Goal: Task Accomplishment & Management: Complete application form

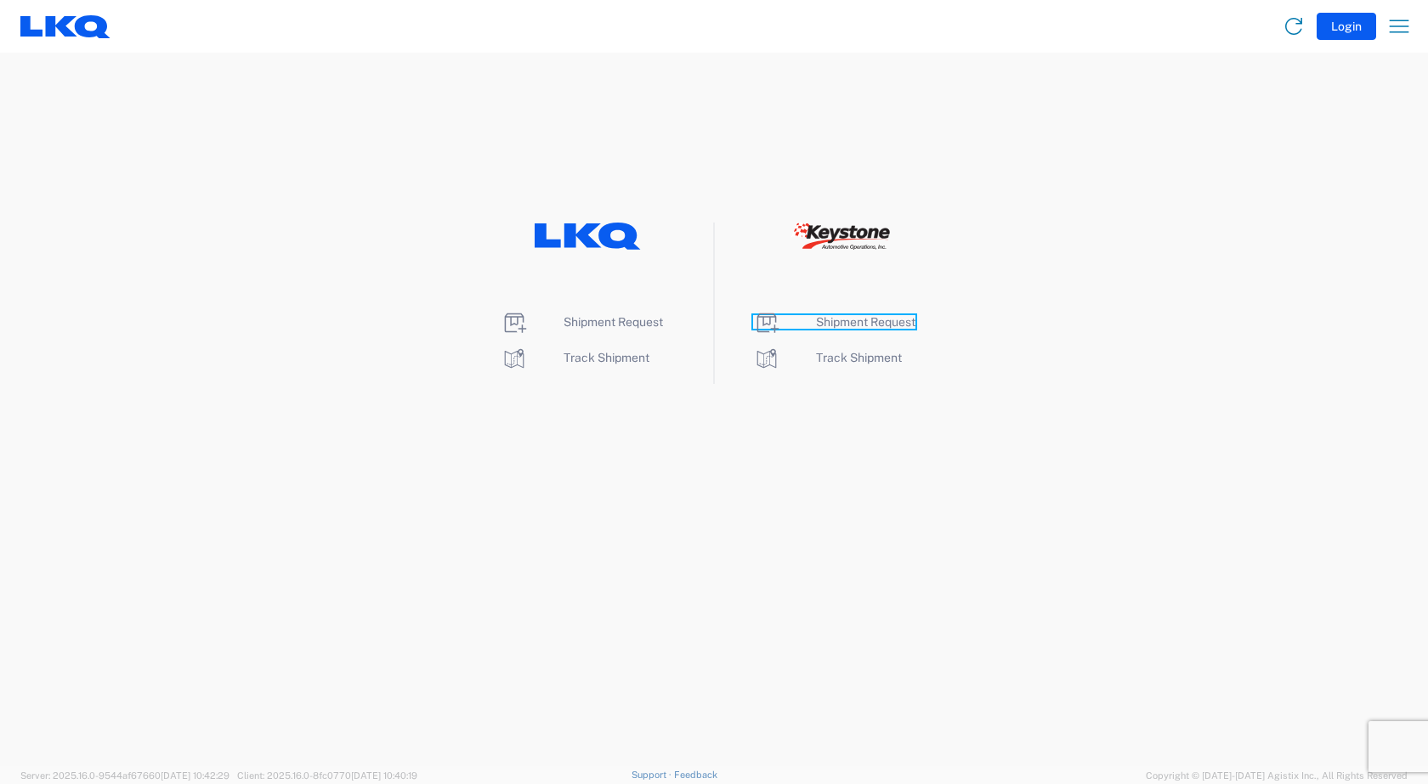
click at [848, 321] on span "Shipment Request" at bounding box center [865, 322] width 99 height 14
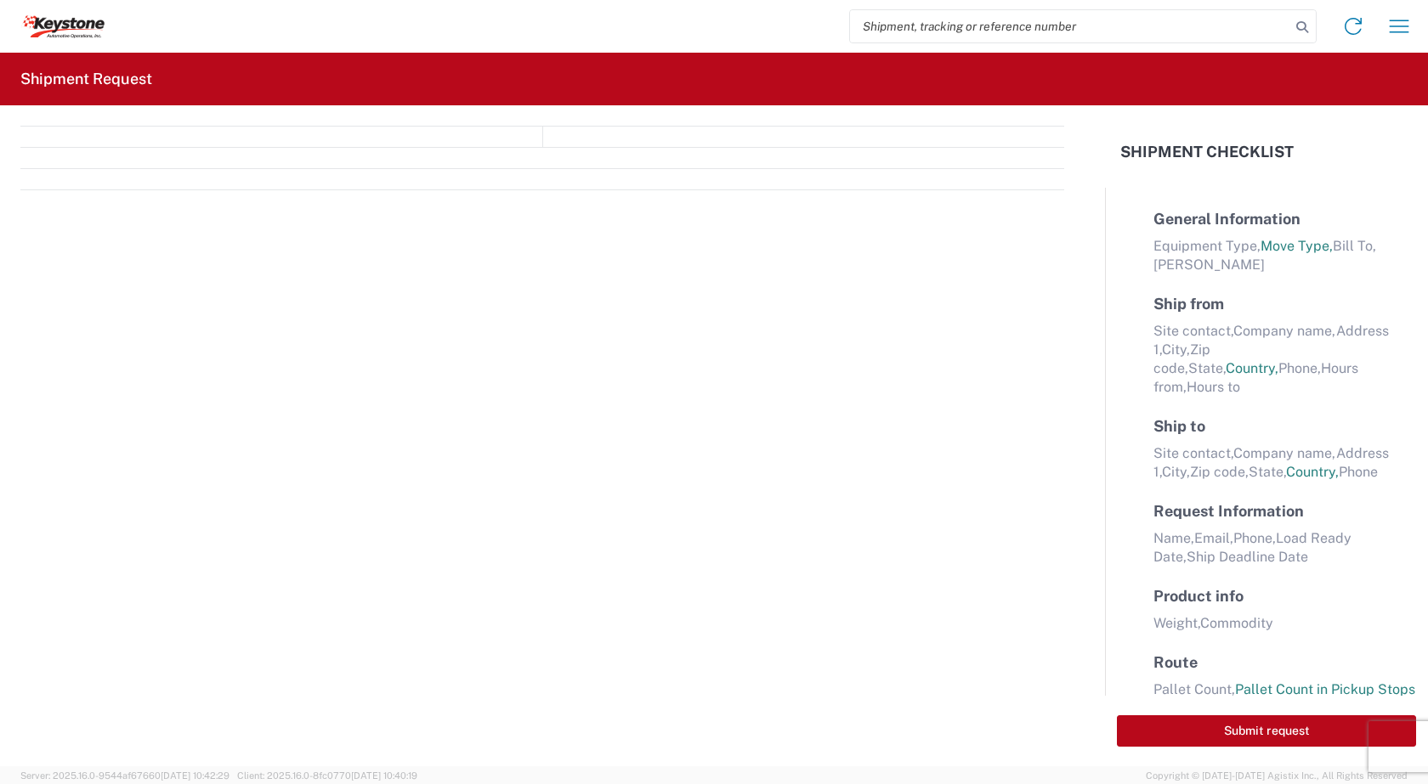
select select "FULL"
select select "LBS"
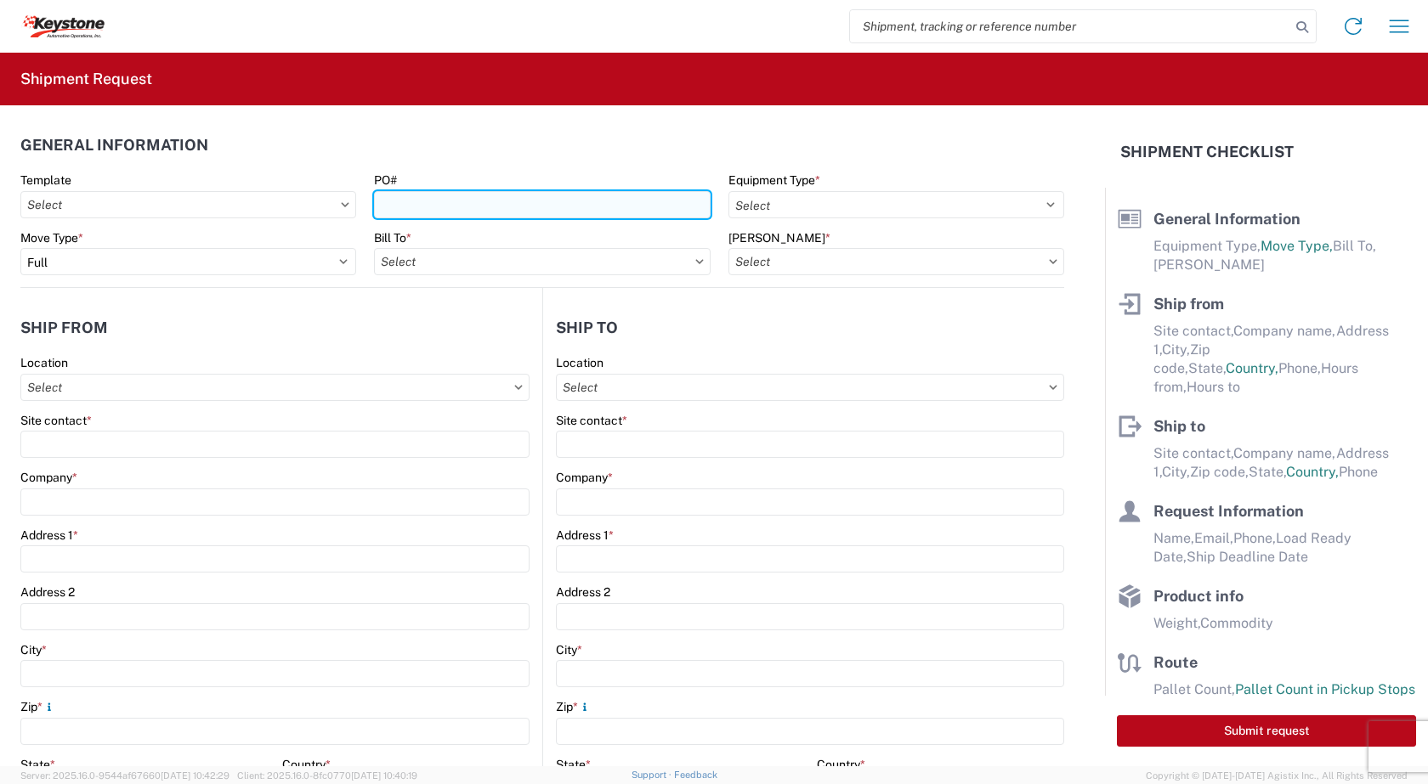
click at [408, 210] on input "PO#" at bounding box center [542, 204] width 336 height 27
type input "2078331"
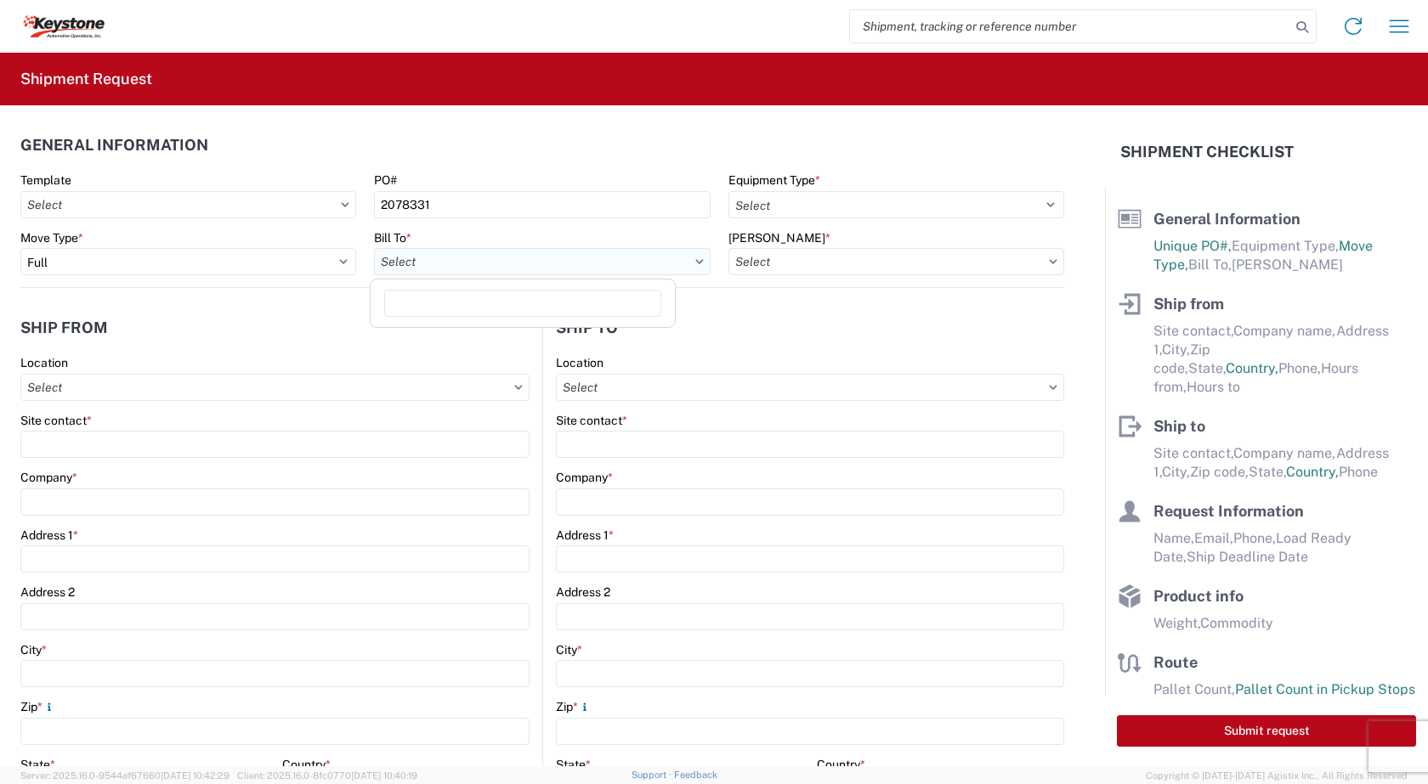
click at [440, 262] on input "Bill To *" at bounding box center [542, 261] width 336 height 27
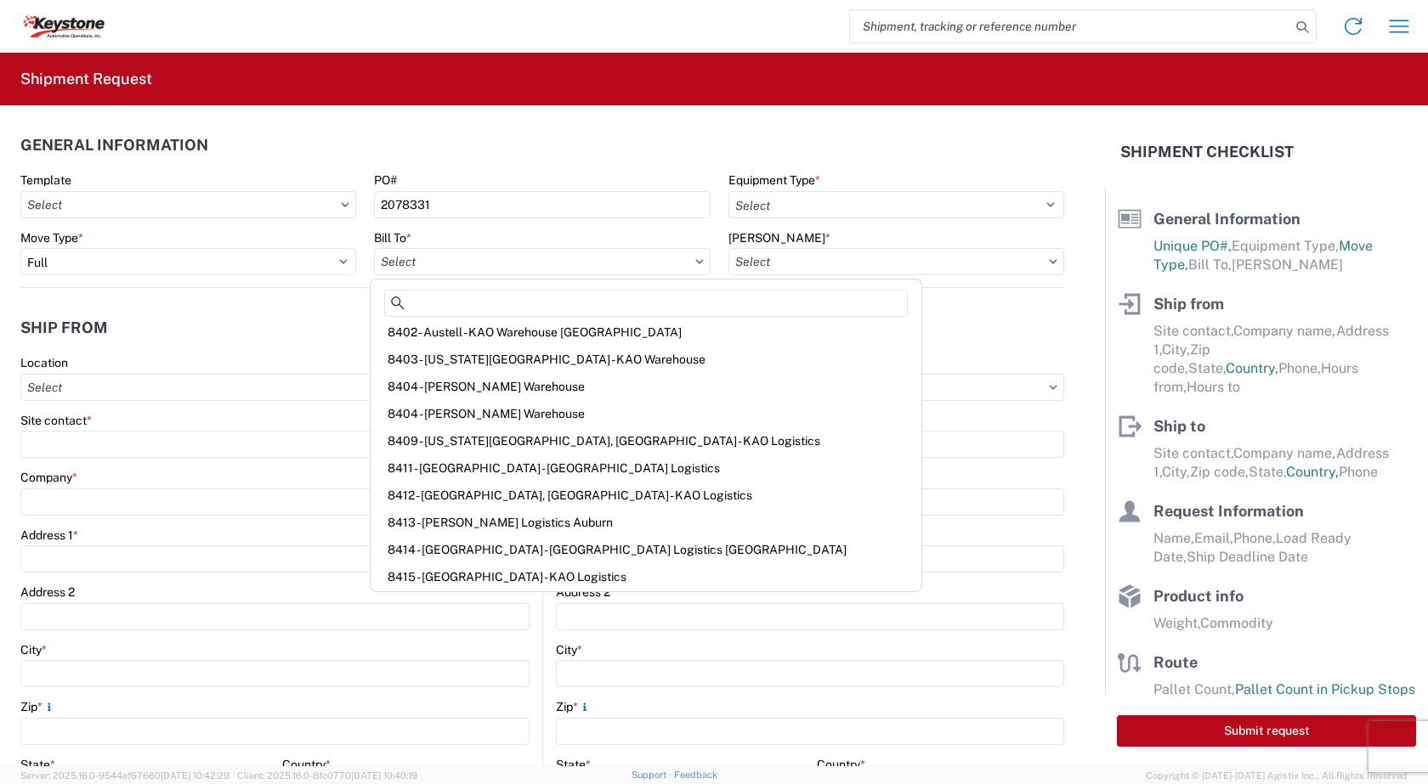
scroll to position [170, 0]
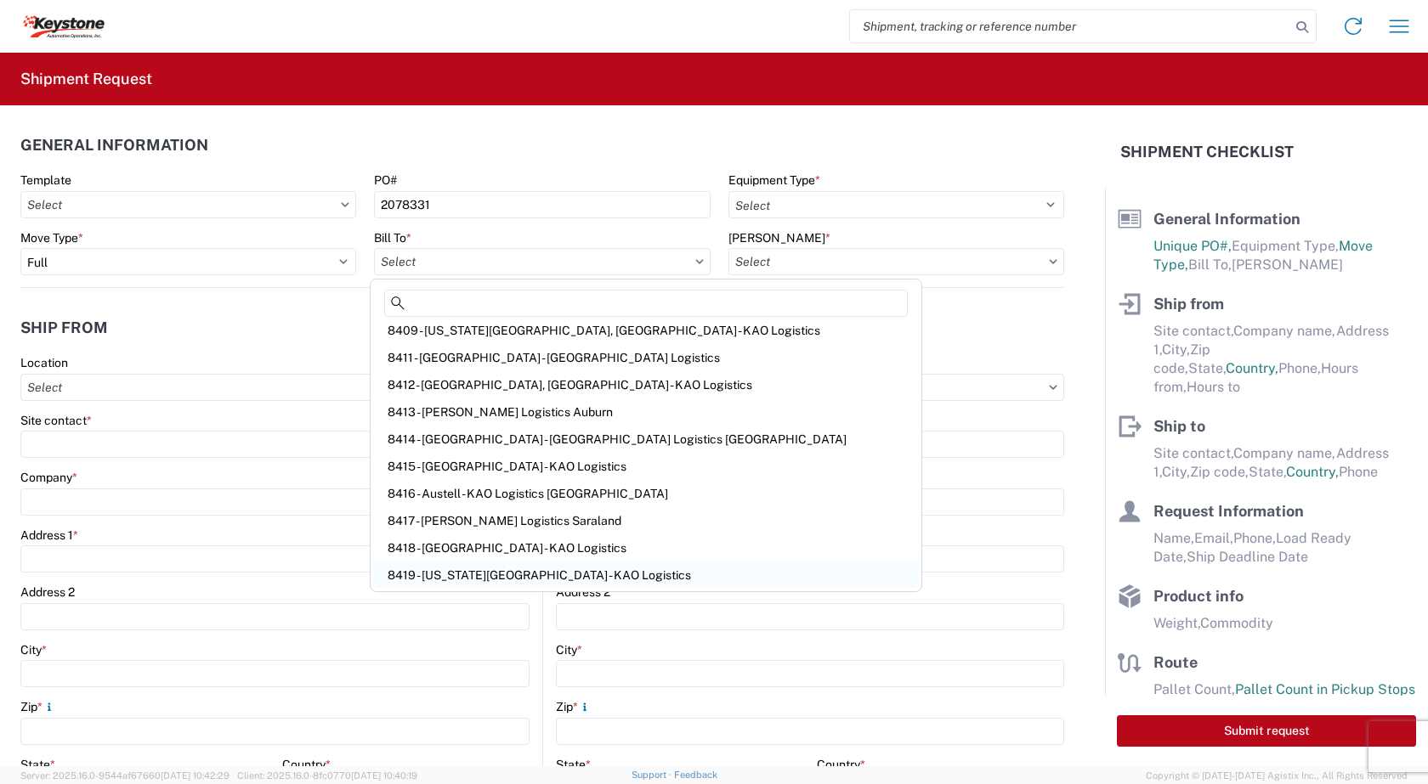
click at [461, 574] on div "8419 - [US_STATE][GEOGRAPHIC_DATA] - KAO Logistics" at bounding box center [646, 575] width 544 height 27
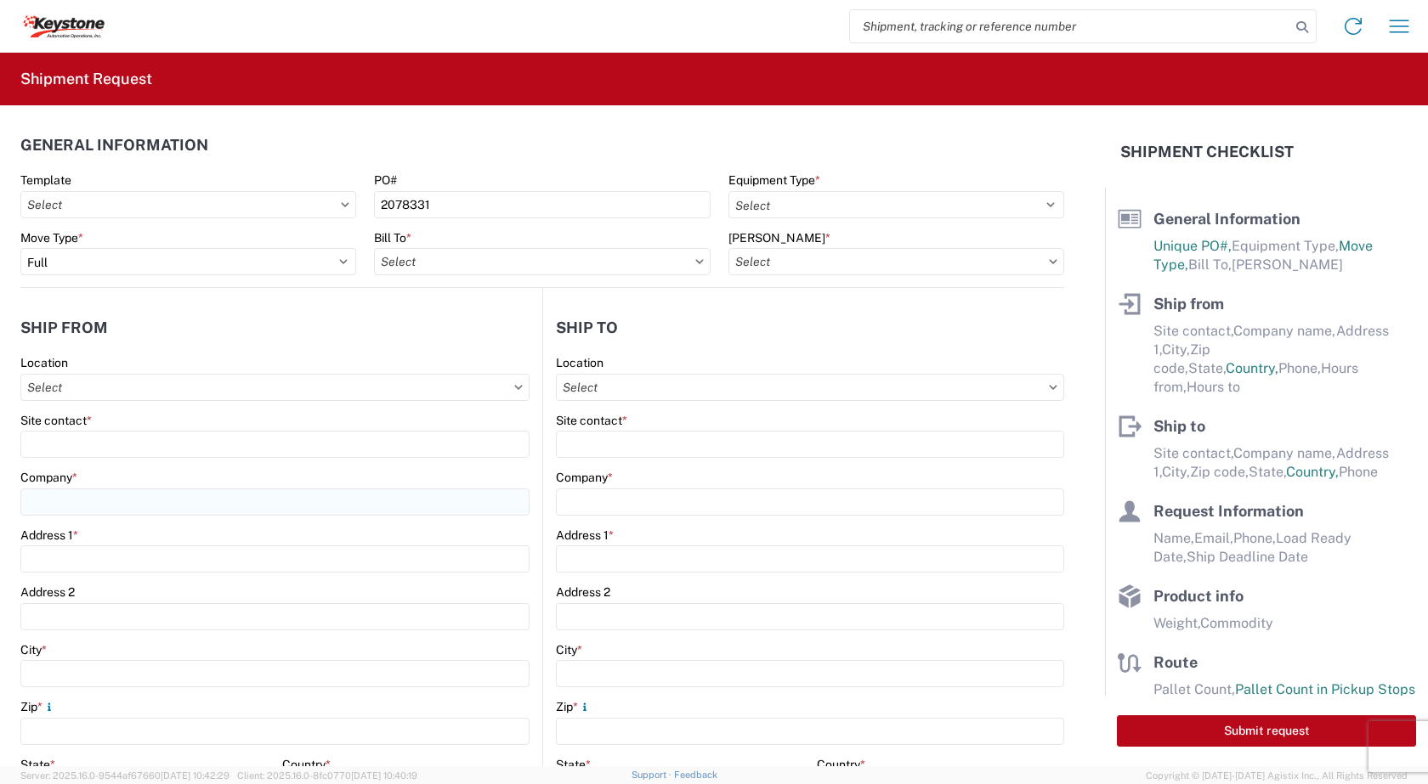
type input "8419 - [US_STATE][GEOGRAPHIC_DATA] - KAO Logistics"
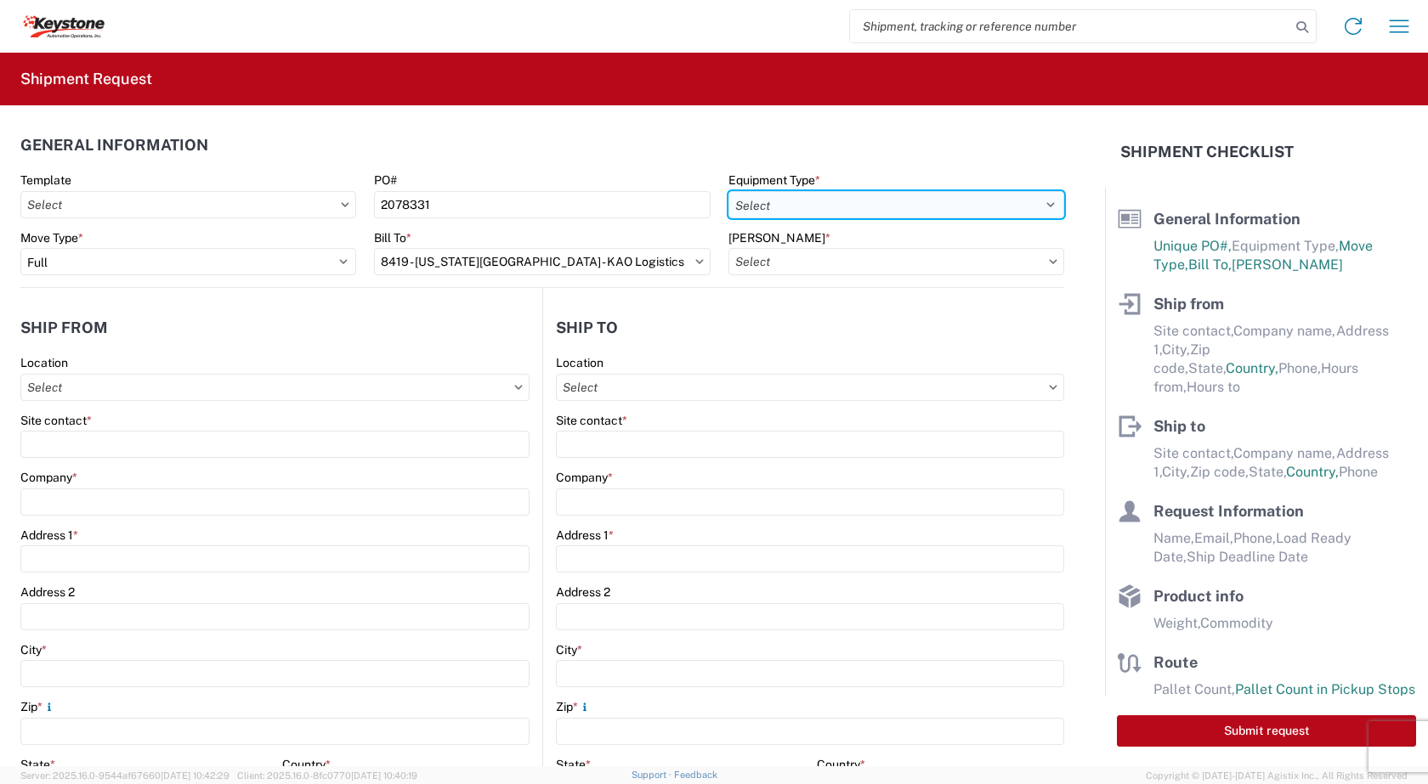
click at [1033, 207] on select "Select 53’ Dry Van Flatbed Dropdeck (van) Lowboy (flatbed) Rail" at bounding box center [896, 204] width 336 height 27
select select "STDV"
click at [728, 191] on select "Select 53’ Dry Van Flatbed Dropdeck (van) Lowboy (flatbed) Rail" at bounding box center [896, 204] width 336 height 27
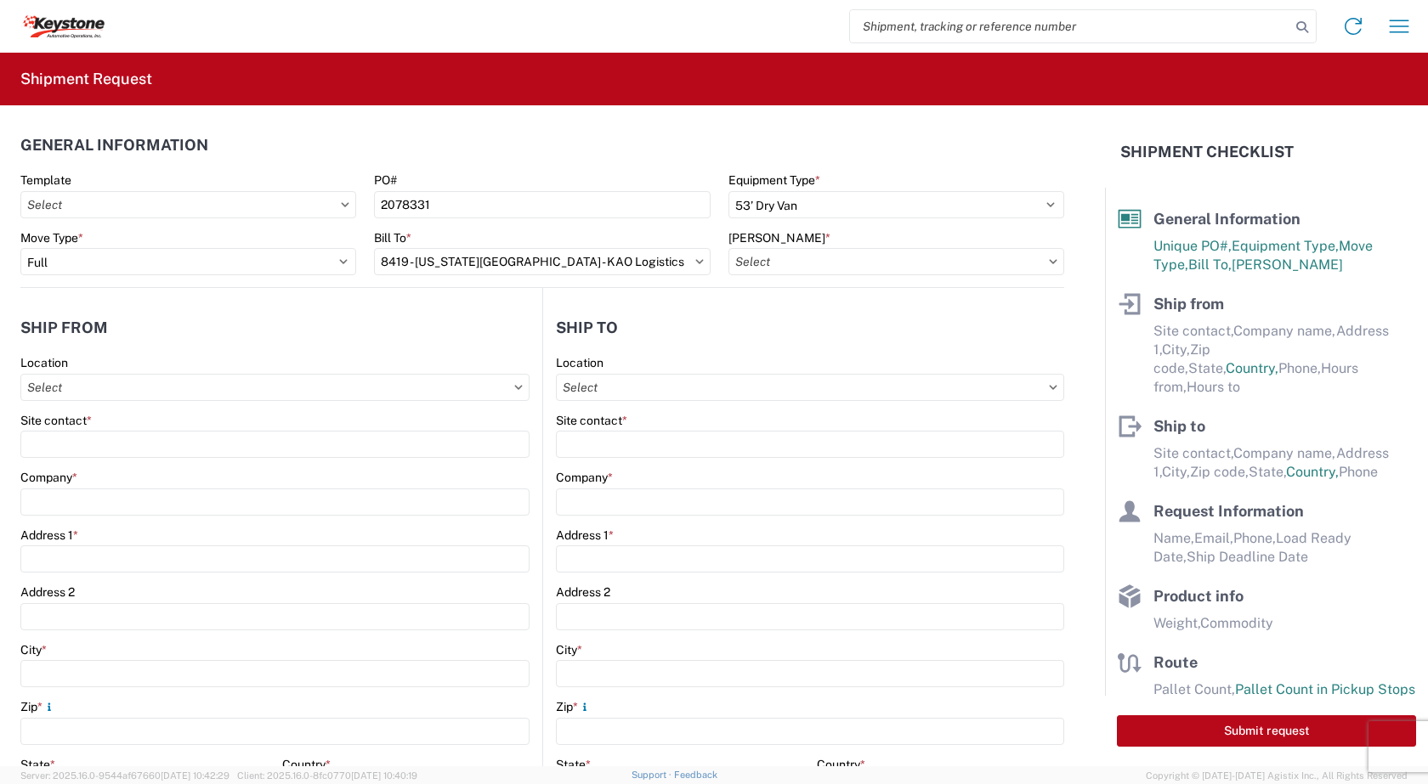
click at [1049, 261] on icon at bounding box center [1053, 261] width 8 height 5
click at [863, 269] on input "[PERSON_NAME] *" at bounding box center [896, 261] width 336 height 27
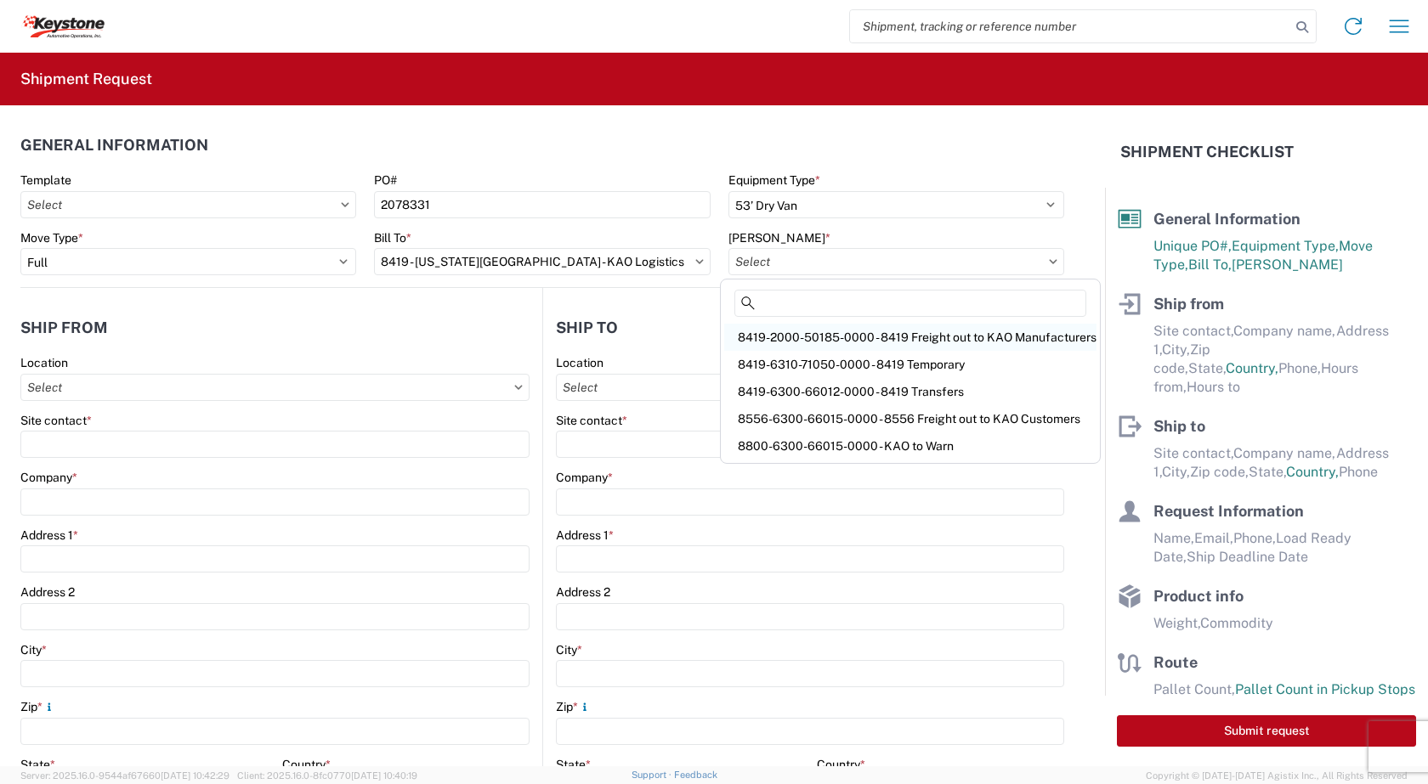
click at [824, 340] on div "8419-2000-50185-0000 - 8419 Freight out to KAO Manufacturers" at bounding box center [910, 337] width 372 height 27
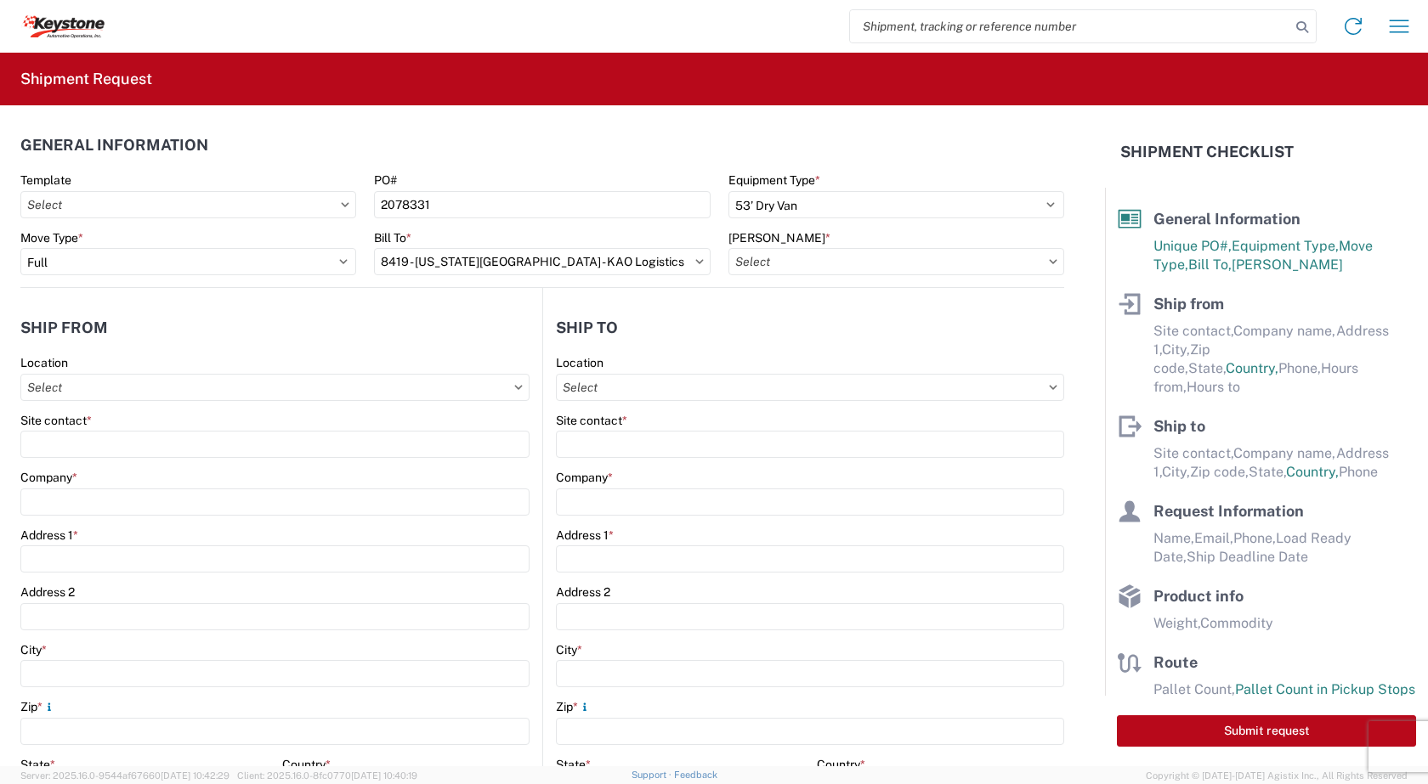
type input "8419-2000-50185-0000 - 8419 Freight out to KAO Manufacturers"
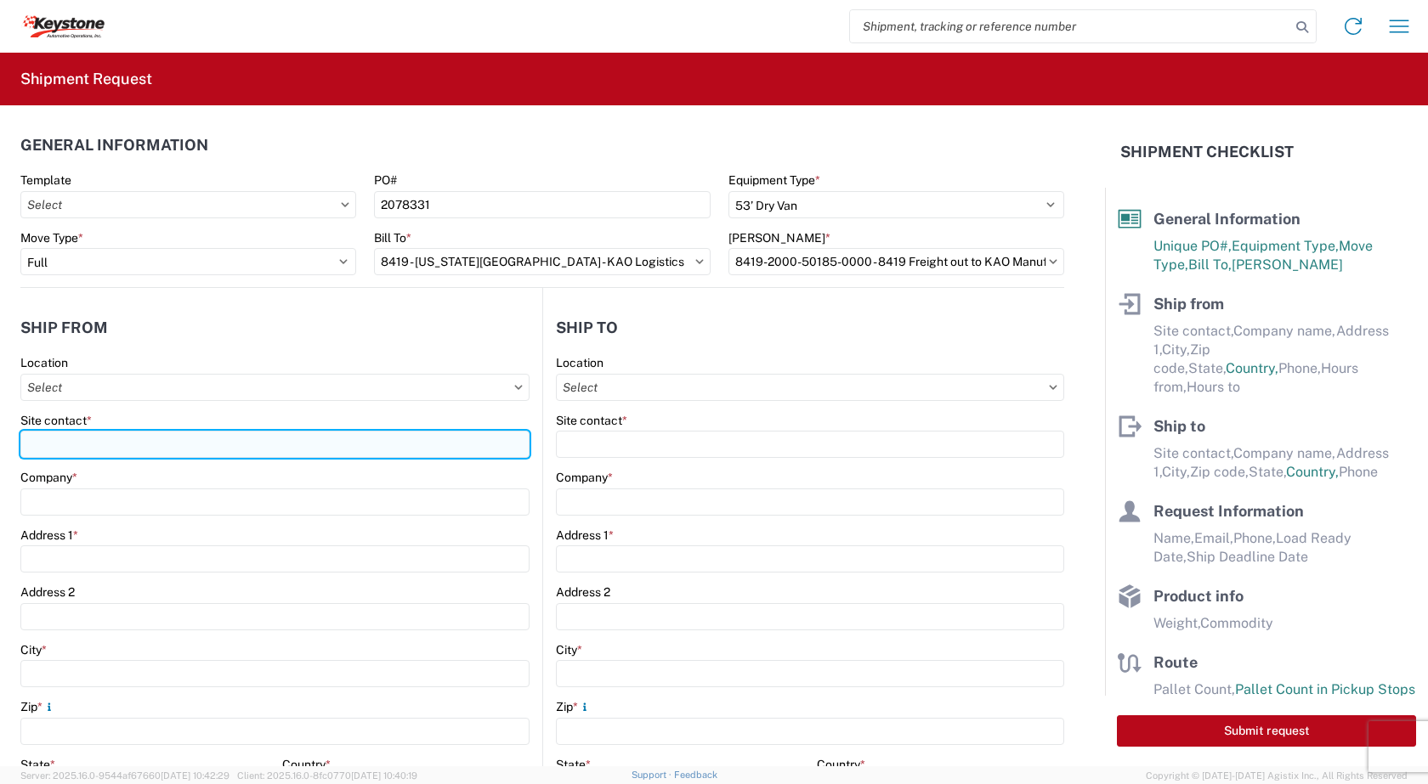
click at [80, 448] on input "Site contact *" at bounding box center [274, 444] width 509 height 27
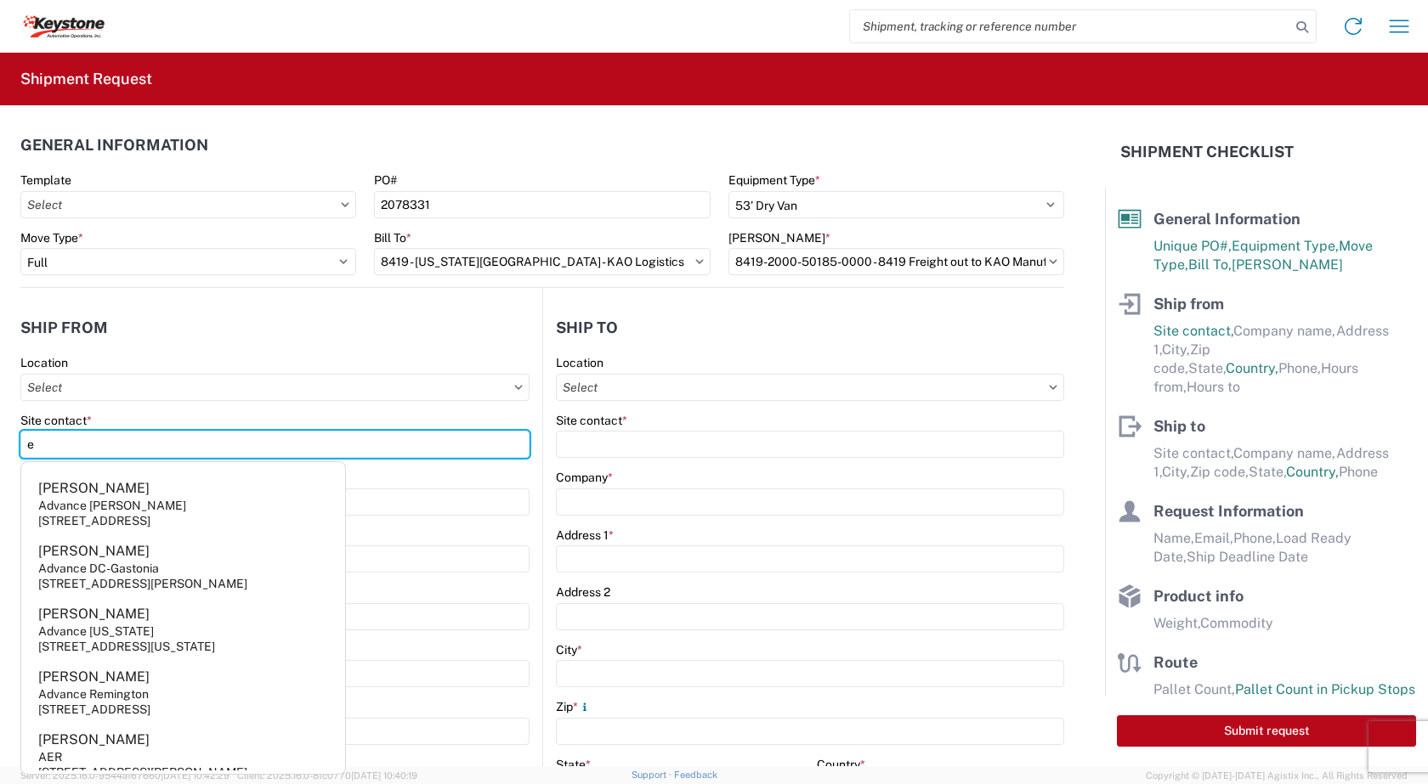
type input "[PERSON_NAME]"
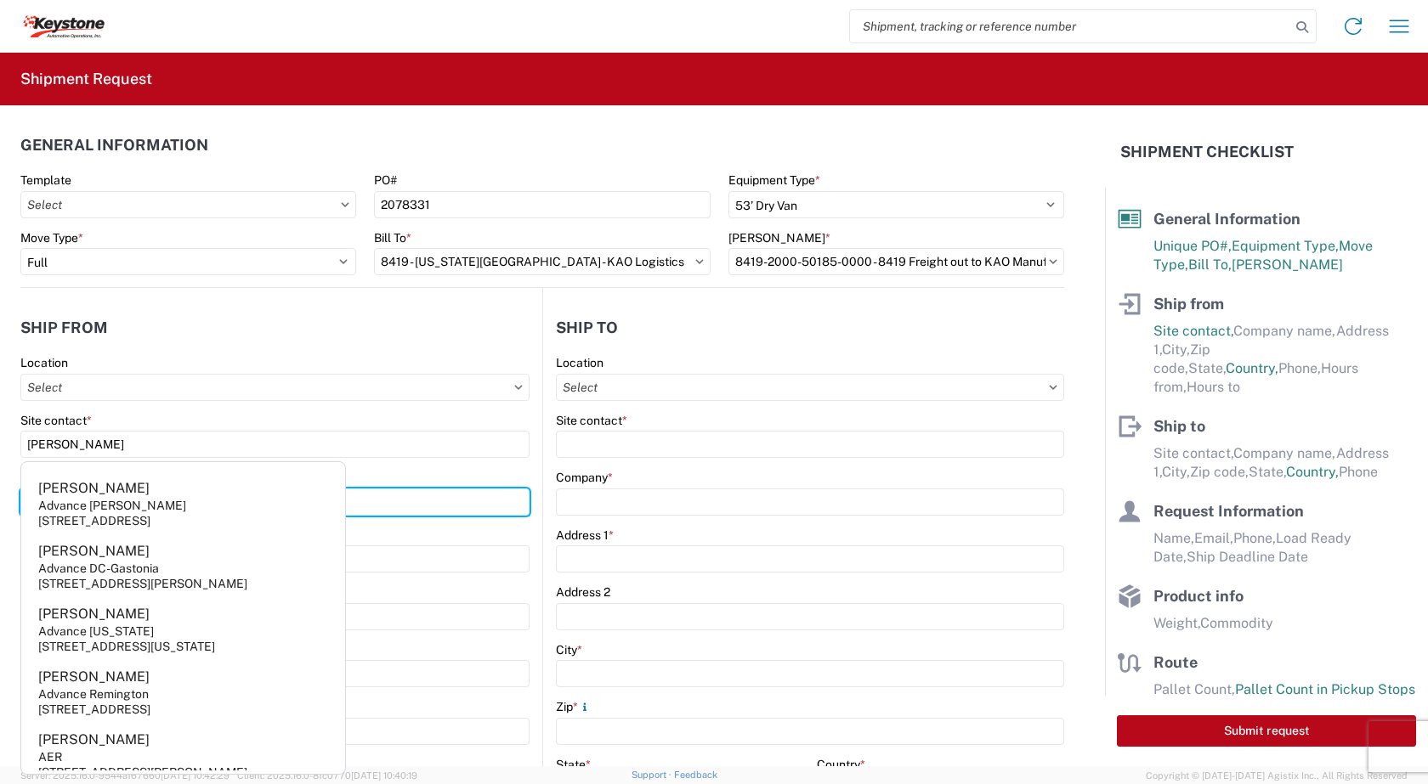
type input "KAO"
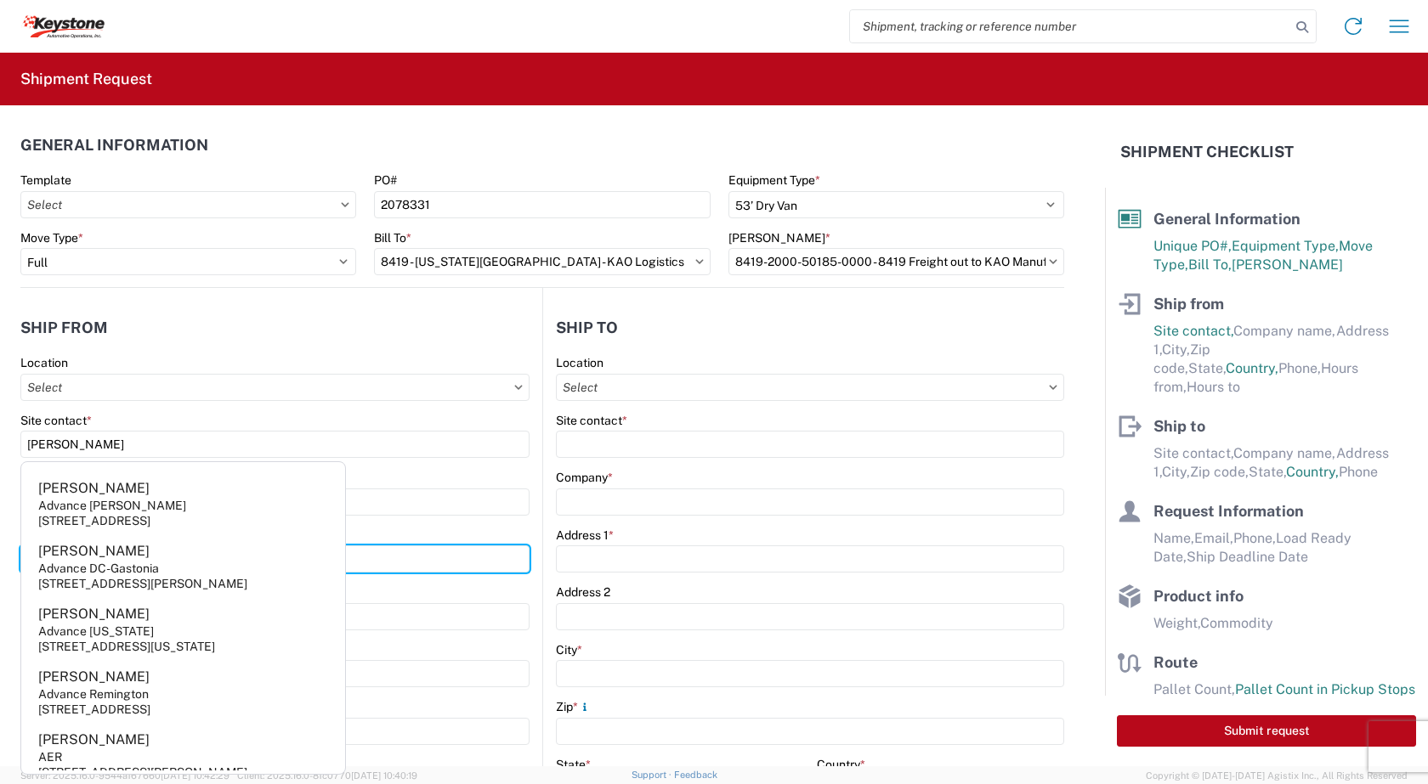
type input "[STREET_ADDRESS]"
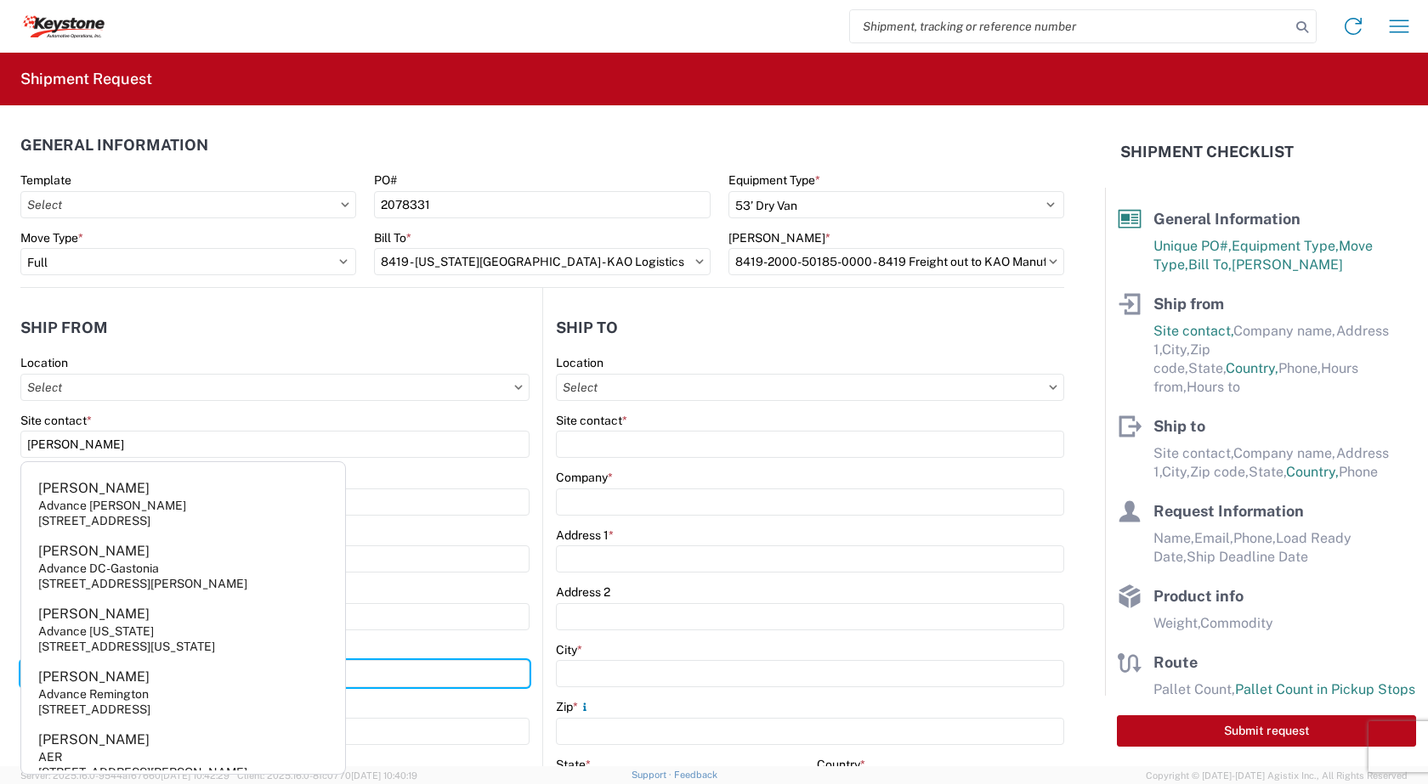
type input "[US_STATE][GEOGRAPHIC_DATA]"
type input "66105"
select select "KS"
type input "[EMAIL_ADDRESS][DOMAIN_NAME]"
type input "9132139687"
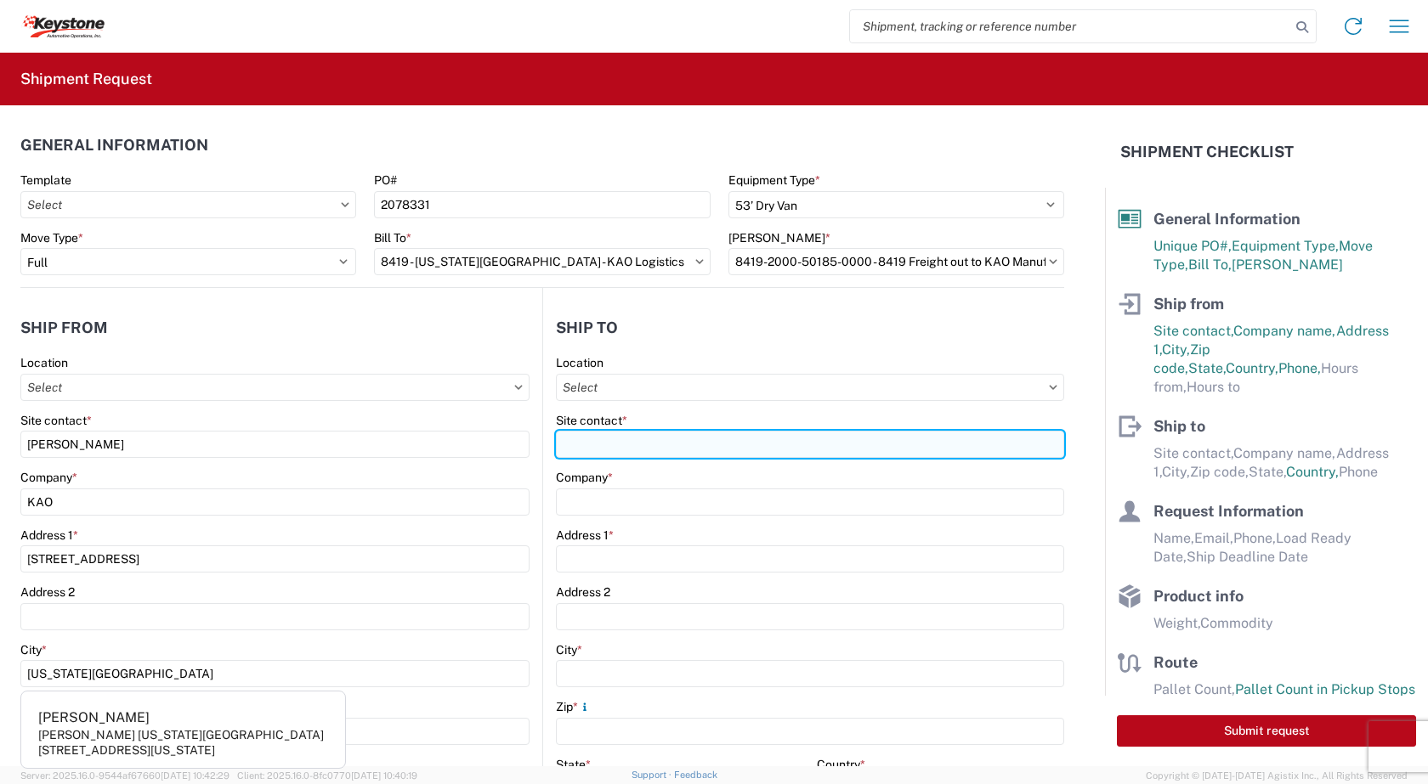
click at [643, 439] on input "Site contact *" at bounding box center [810, 444] width 508 height 27
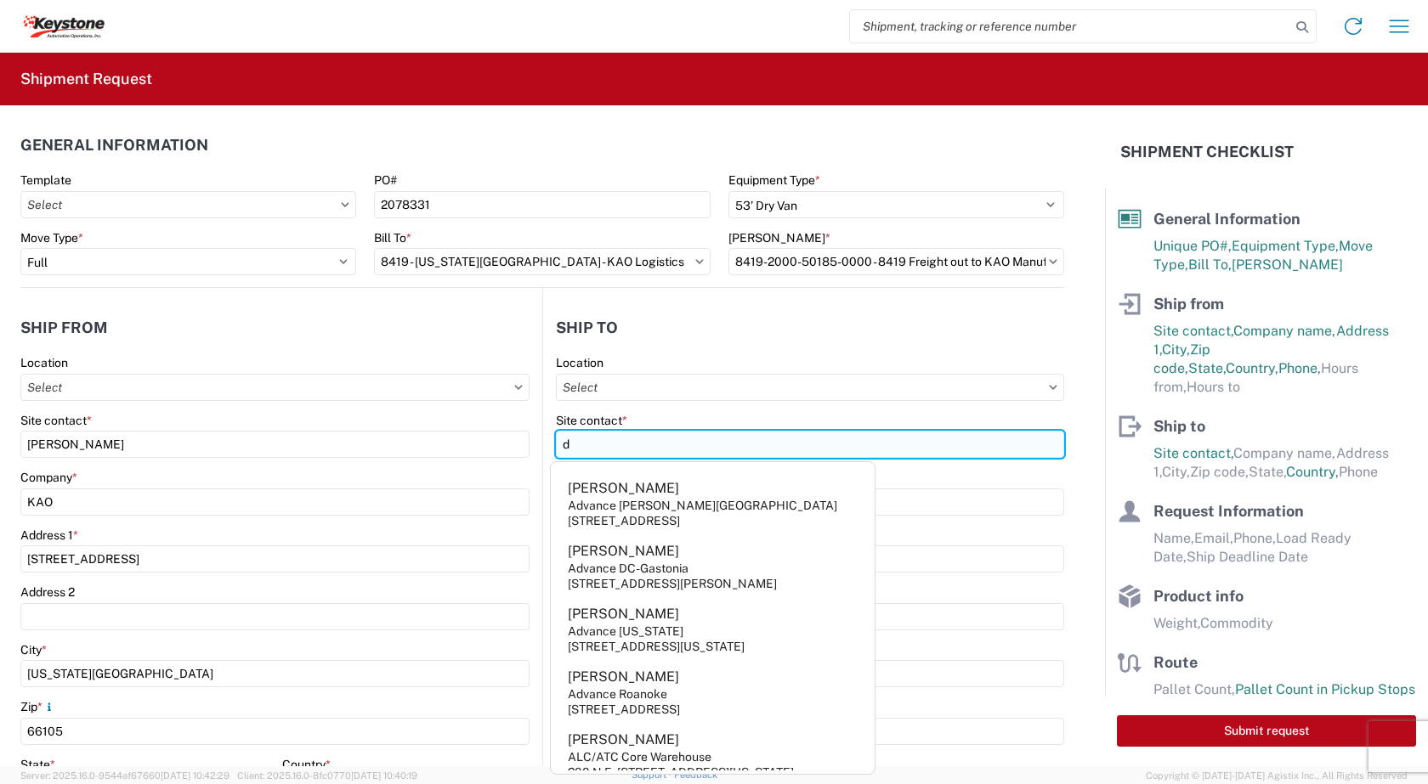
type input "[PERSON_NAME]"
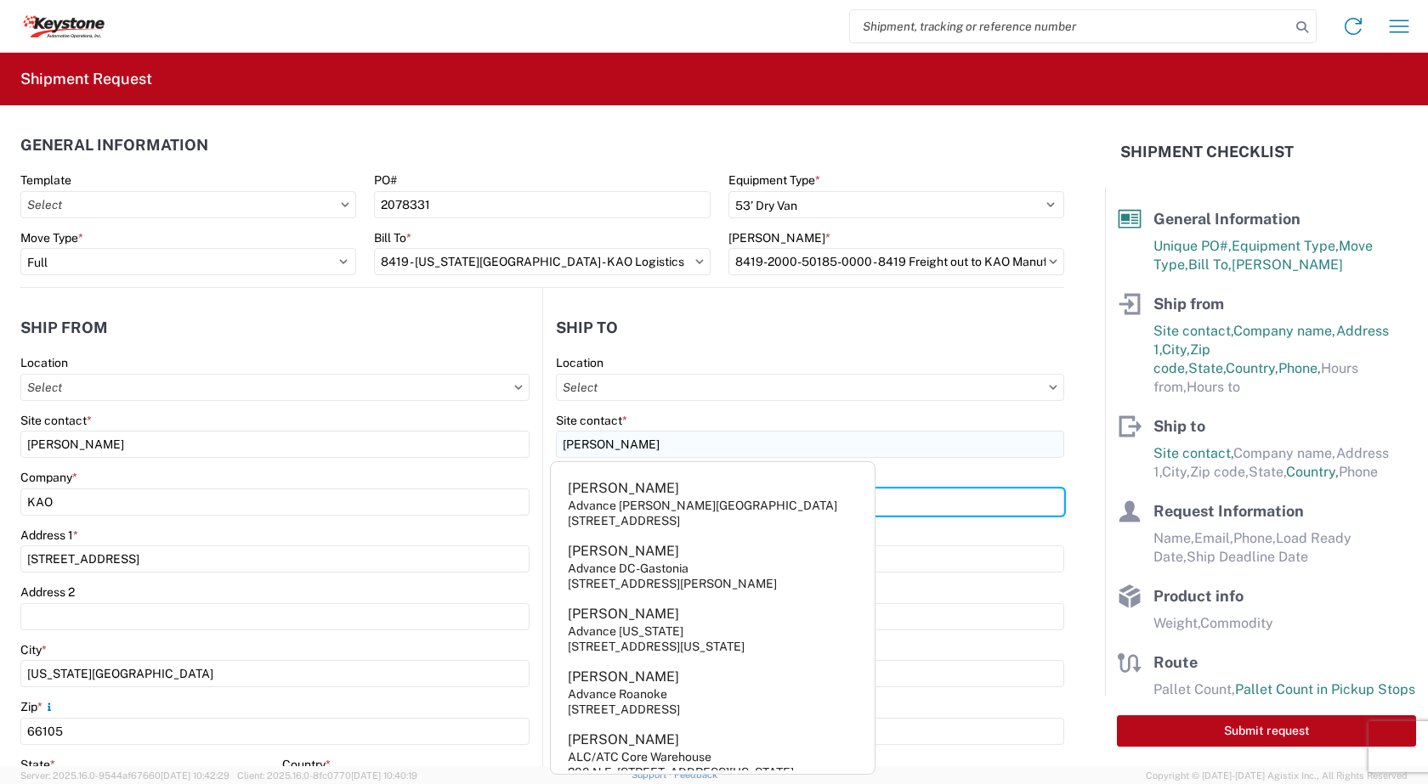
type input "KAO"
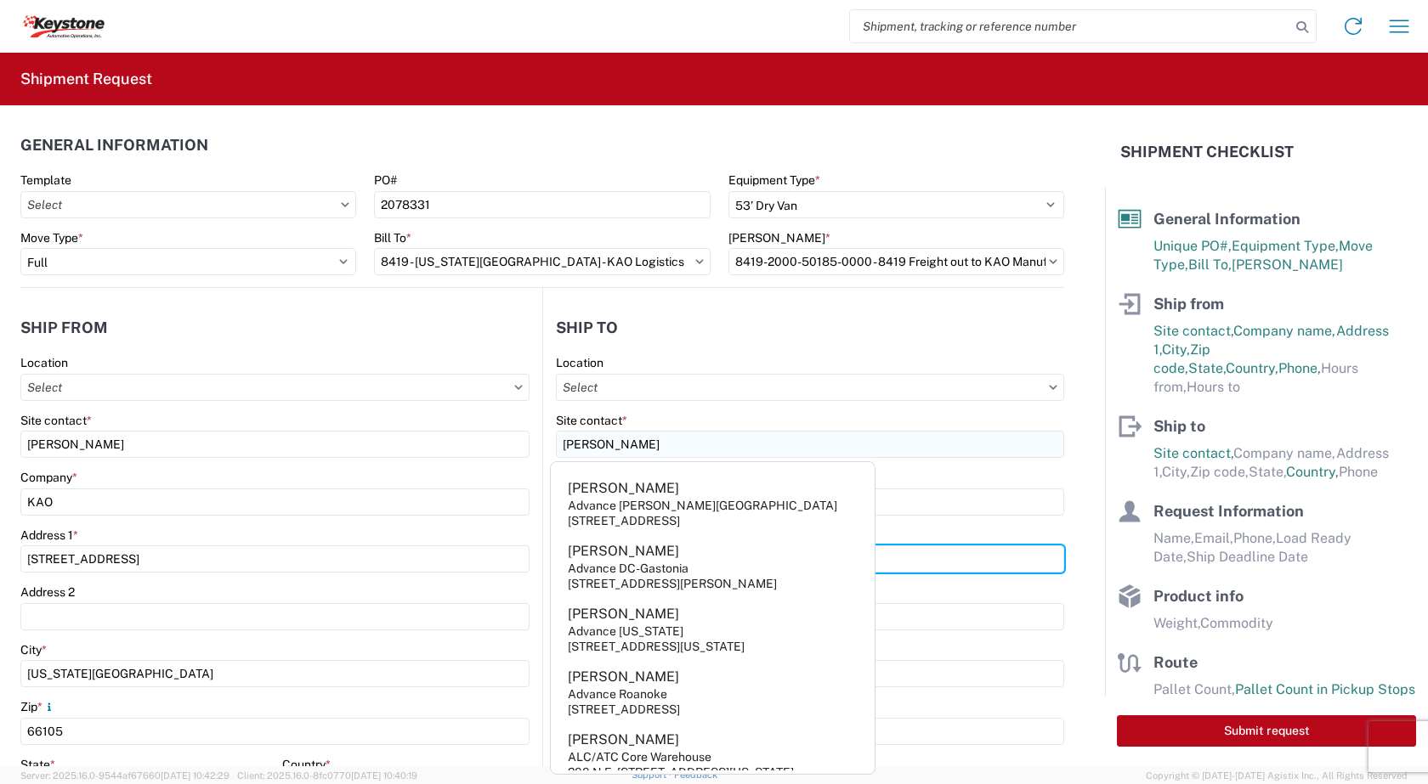
type input "[STREET_ADDRESS]"
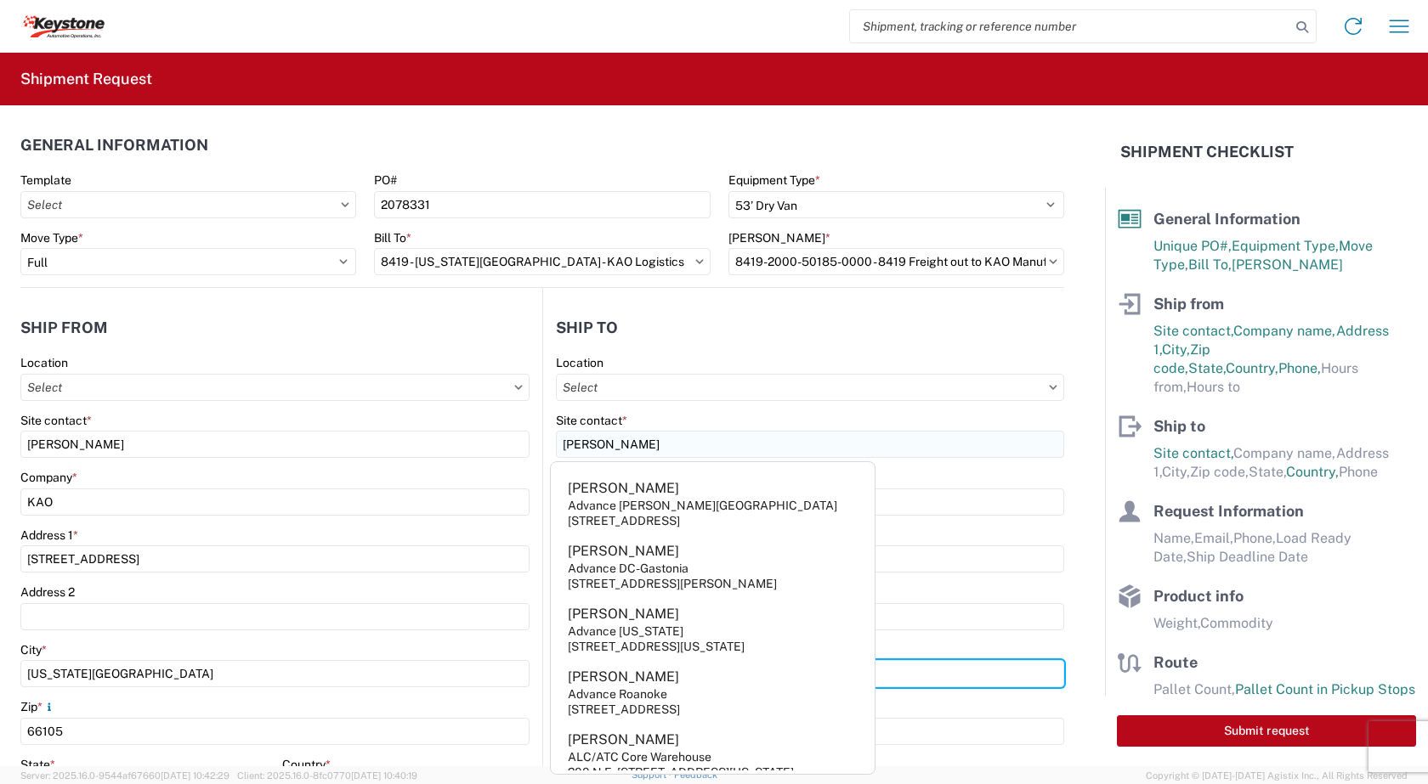
type input "[PERSON_NAME]"
type input "63042"
select select "MO"
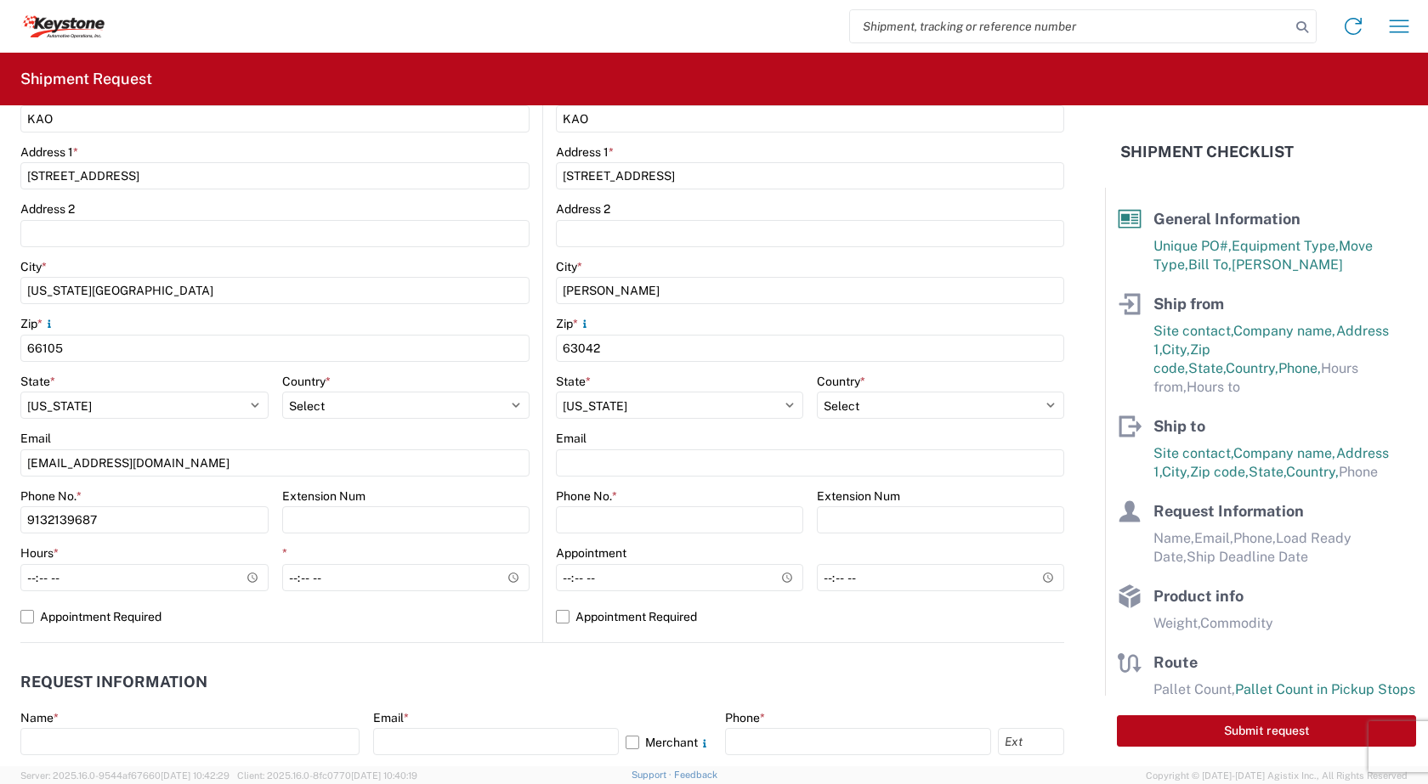
scroll to position [425, 0]
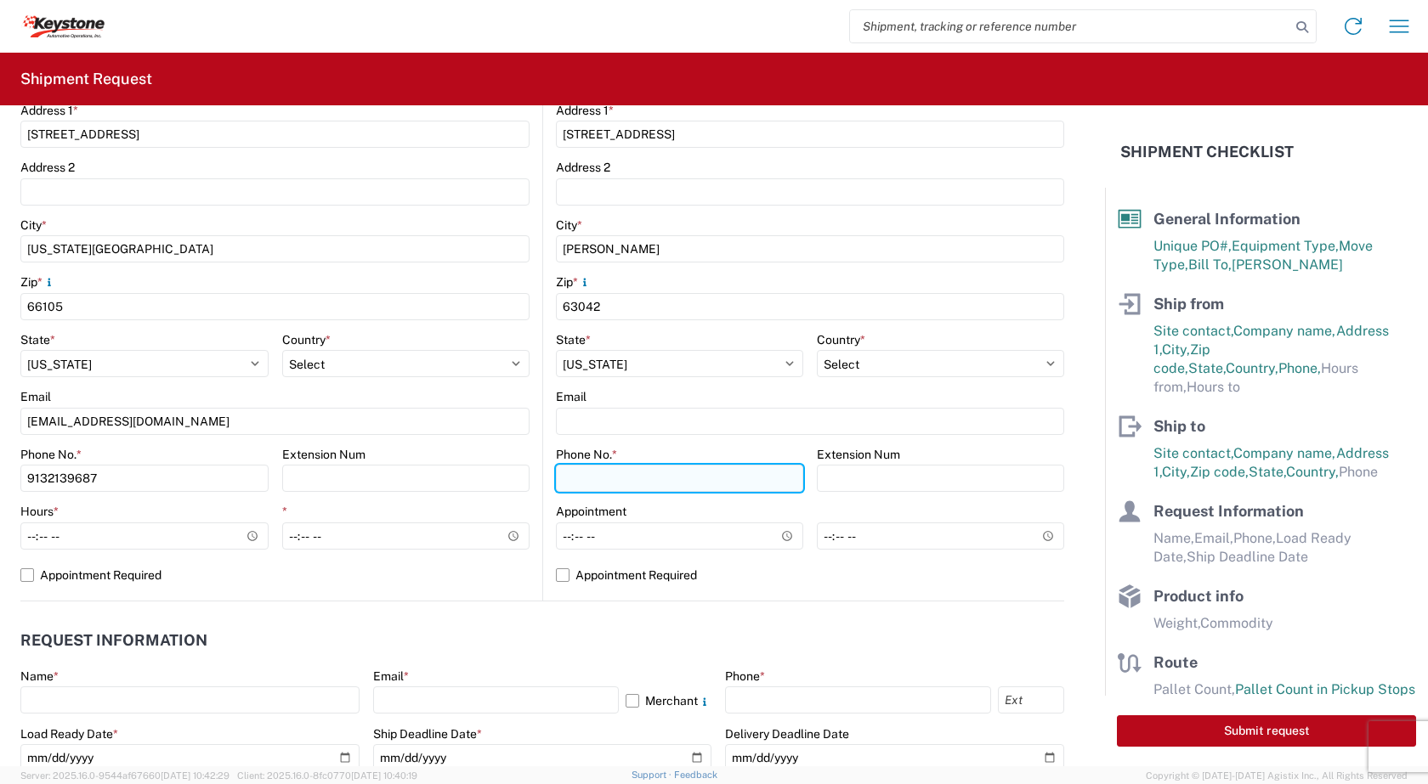
click at [574, 480] on input "Phone No. *" at bounding box center [679, 478] width 247 height 27
type input "[PHONE_NUMBER]"
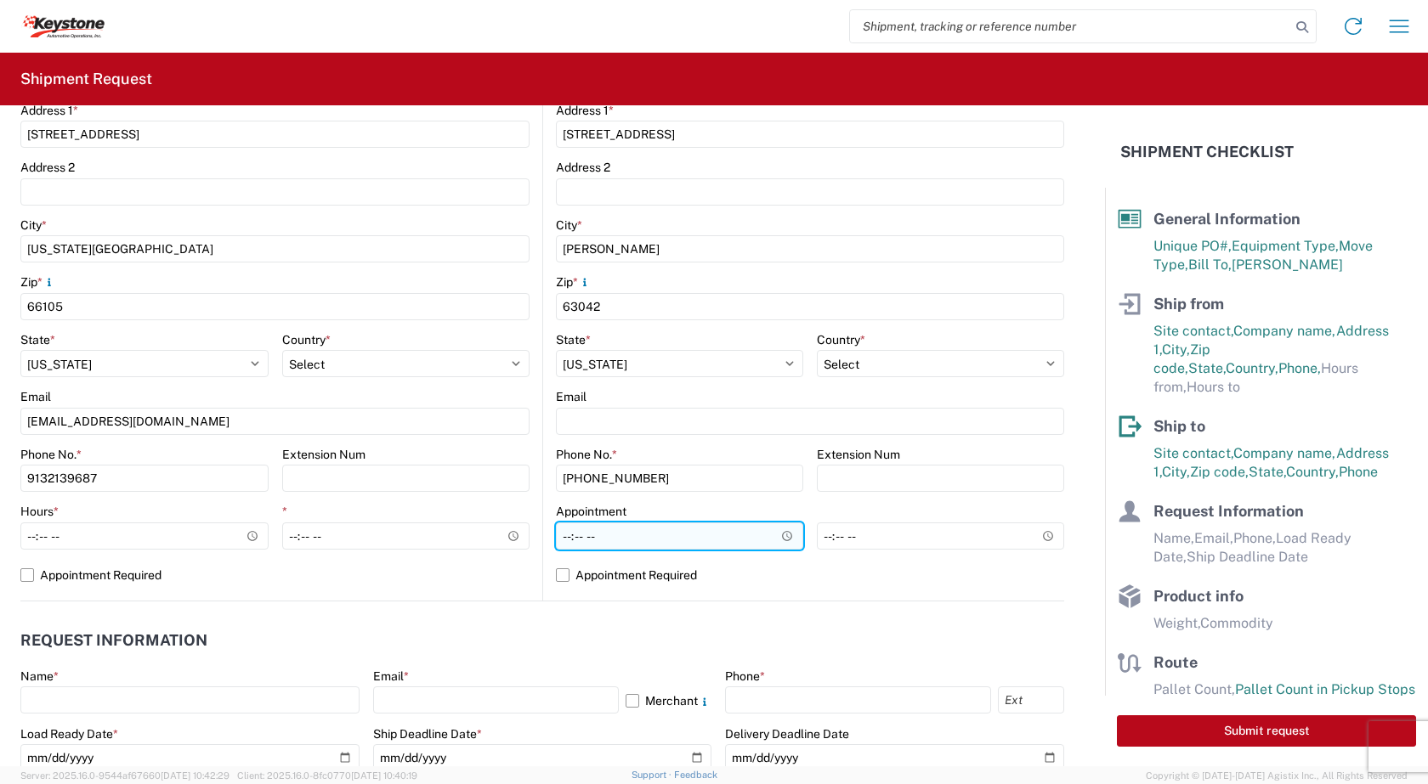
click at [778, 535] on input "Hours *" at bounding box center [679, 536] width 247 height 27
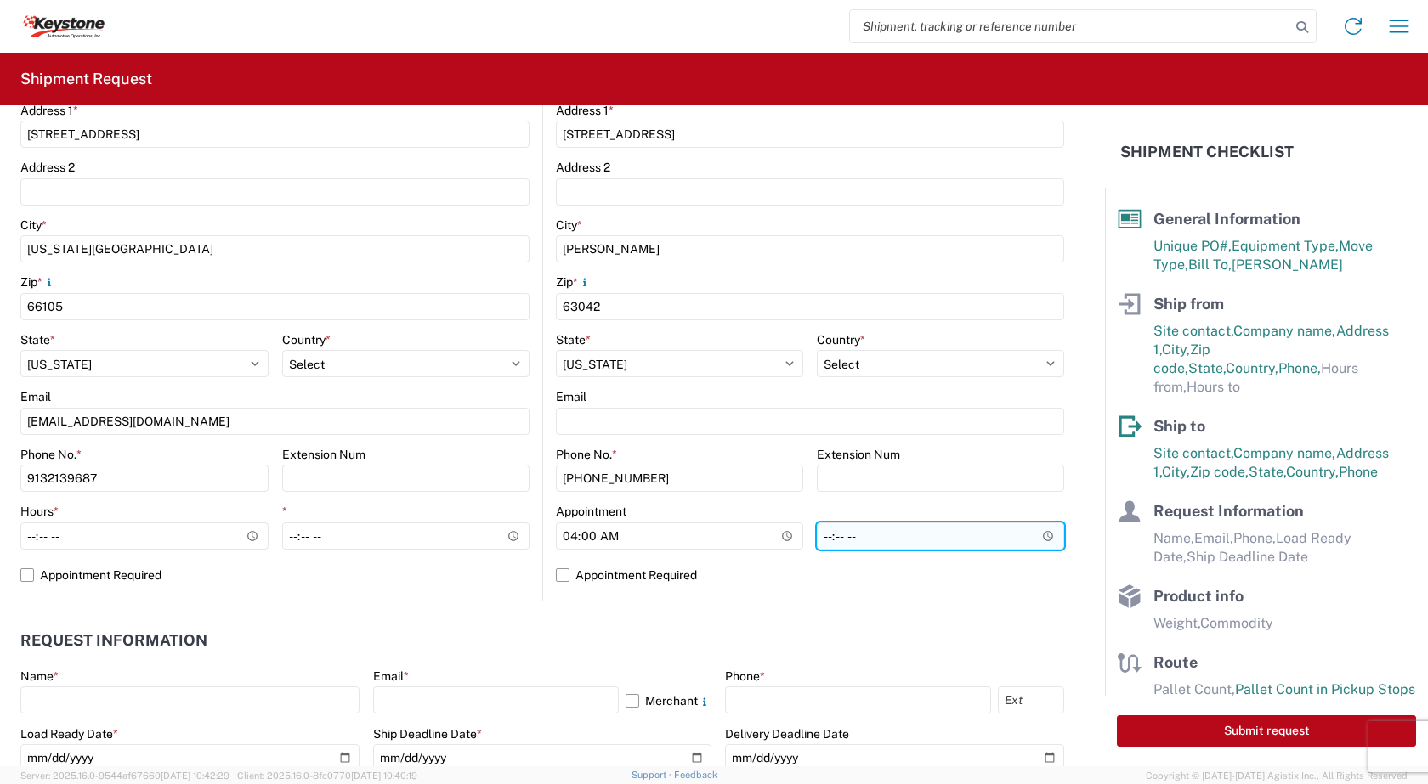
type input "04:00"
click at [1033, 533] on input "*" at bounding box center [940, 536] width 247 height 27
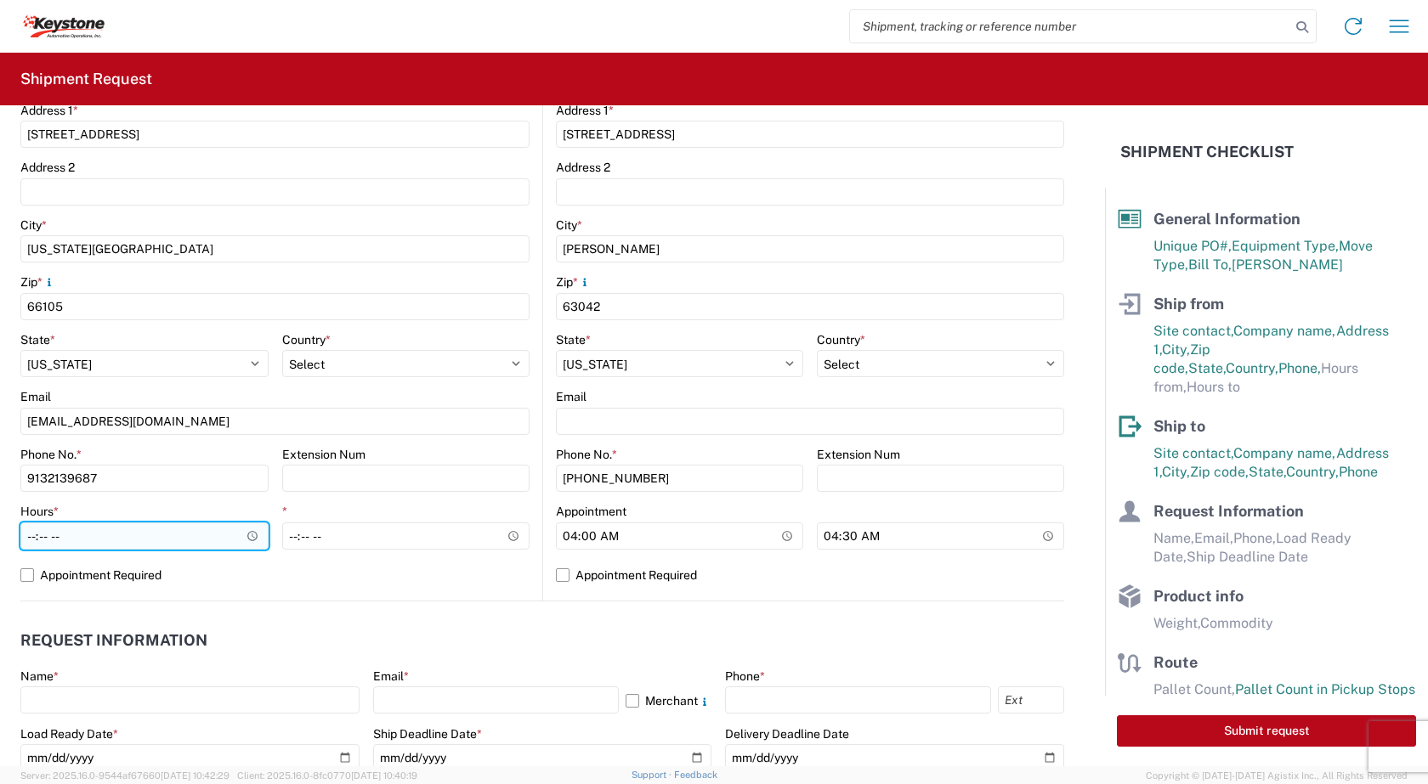
type input "04:30"
click at [130, 539] on input "Hours *" at bounding box center [144, 536] width 248 height 27
click at [247, 537] on input "Hours *" at bounding box center [144, 536] width 248 height 27
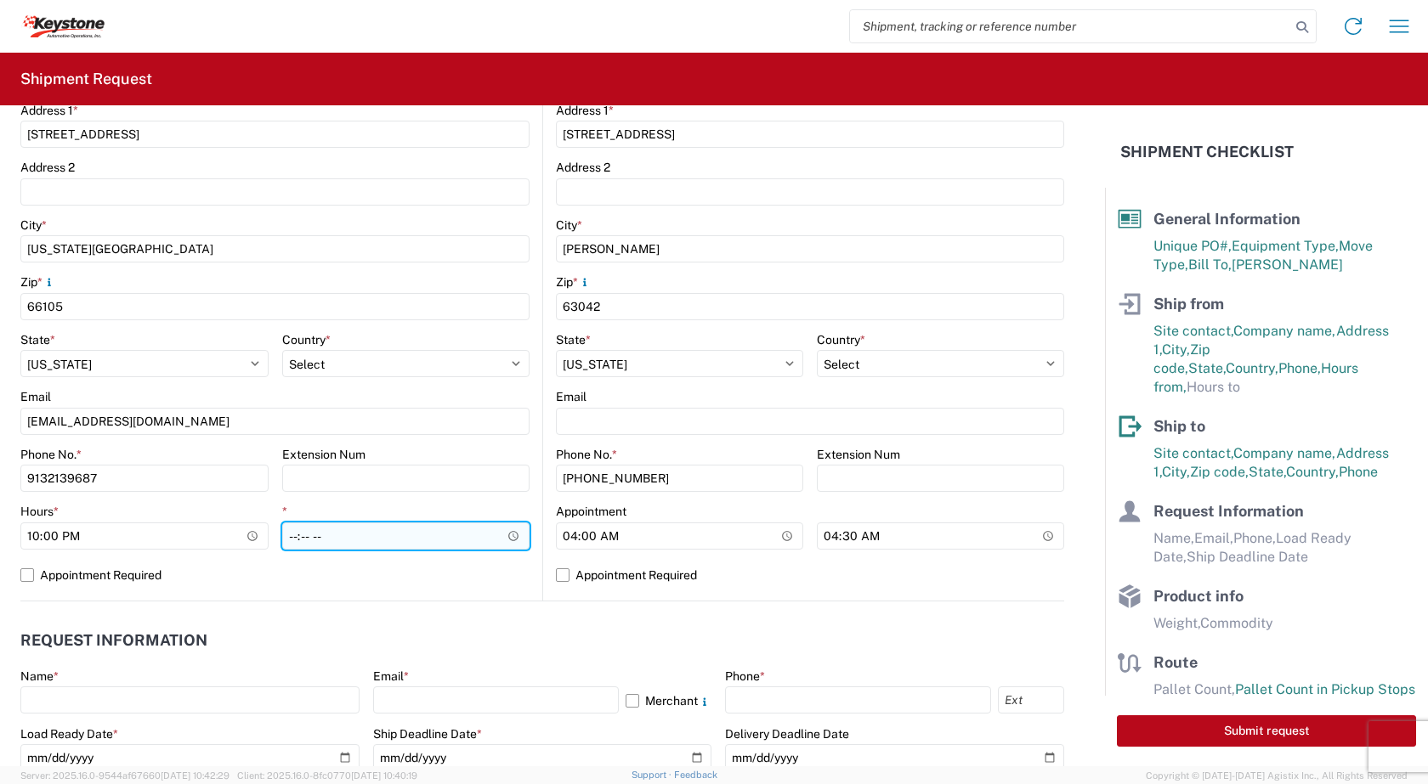
type input "22:00"
click at [508, 535] on input "*" at bounding box center [406, 536] width 248 height 27
type input "22:30"
click at [543, 561] on main "Location Site contact * [PERSON_NAME] Company * KAO Address 1 * [STREET_ADDRESS…" at bounding box center [803, 265] width 521 height 671
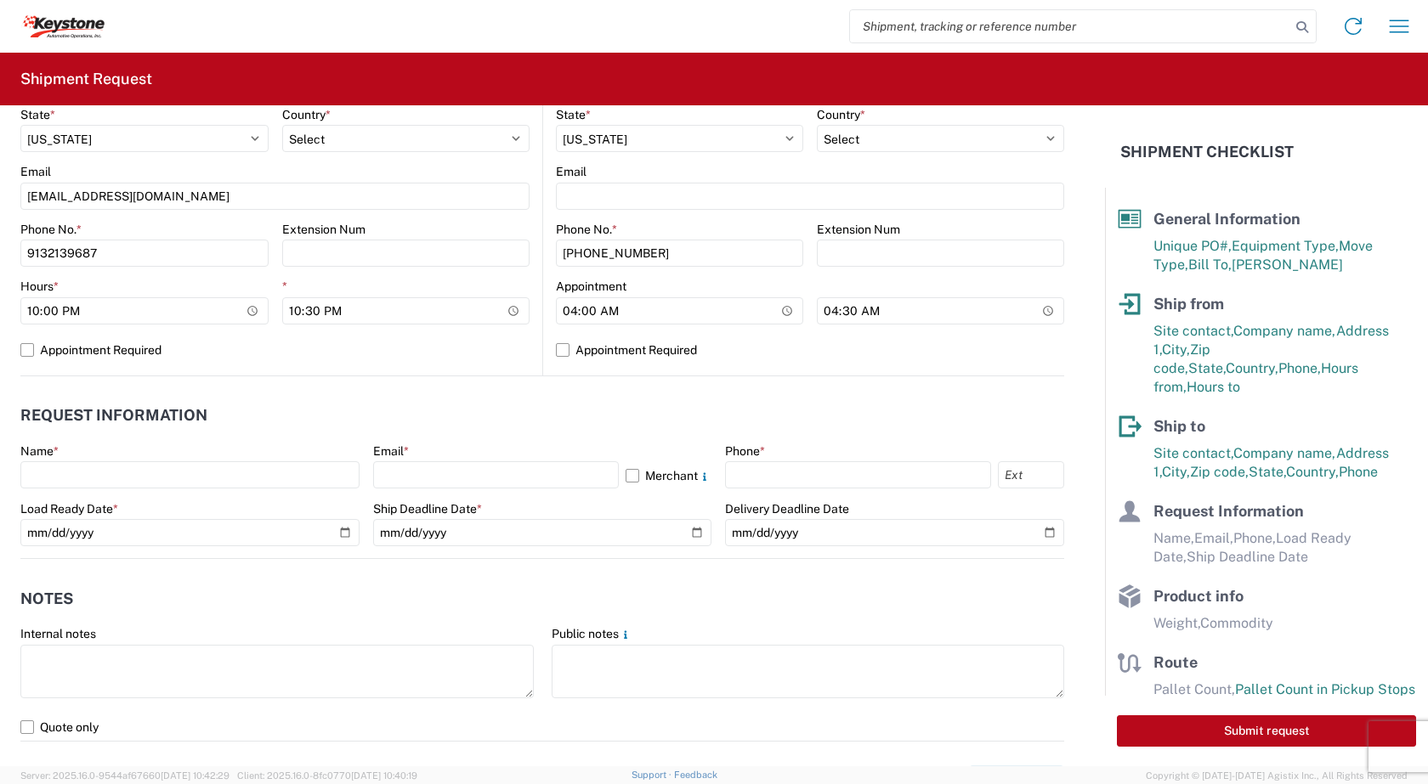
scroll to position [680, 0]
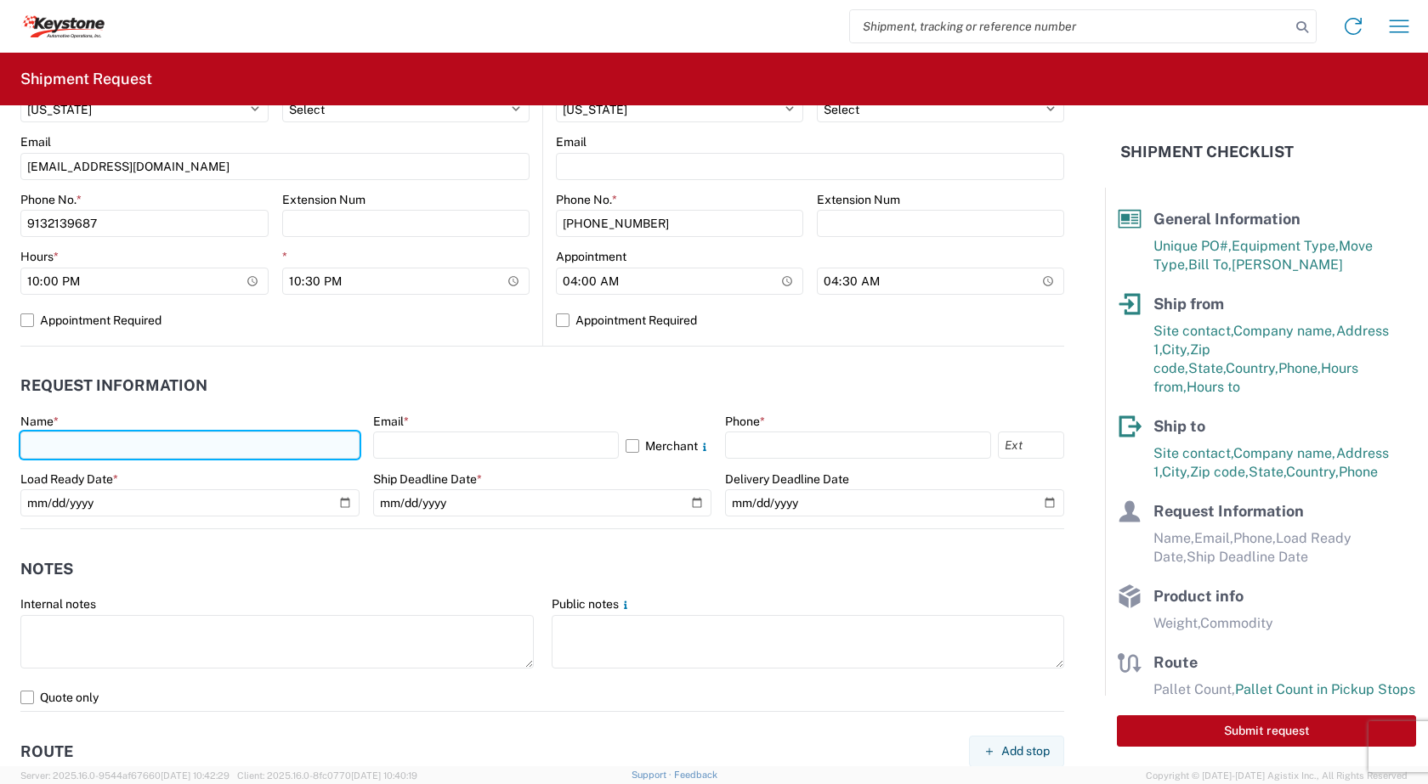
click at [96, 441] on input "text" at bounding box center [189, 445] width 339 height 27
type input "[PERSON_NAME]"
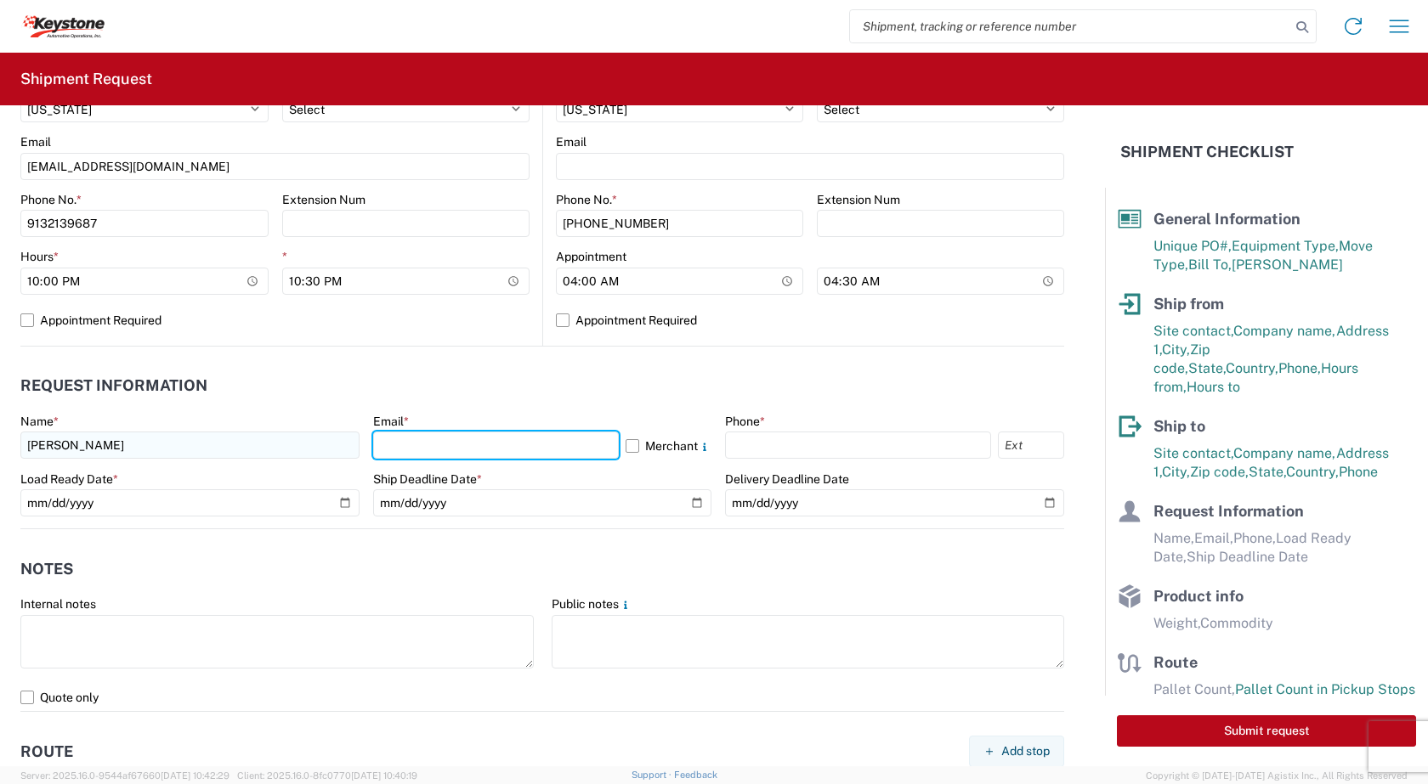
type input "[EMAIL_ADDRESS][DOMAIN_NAME]"
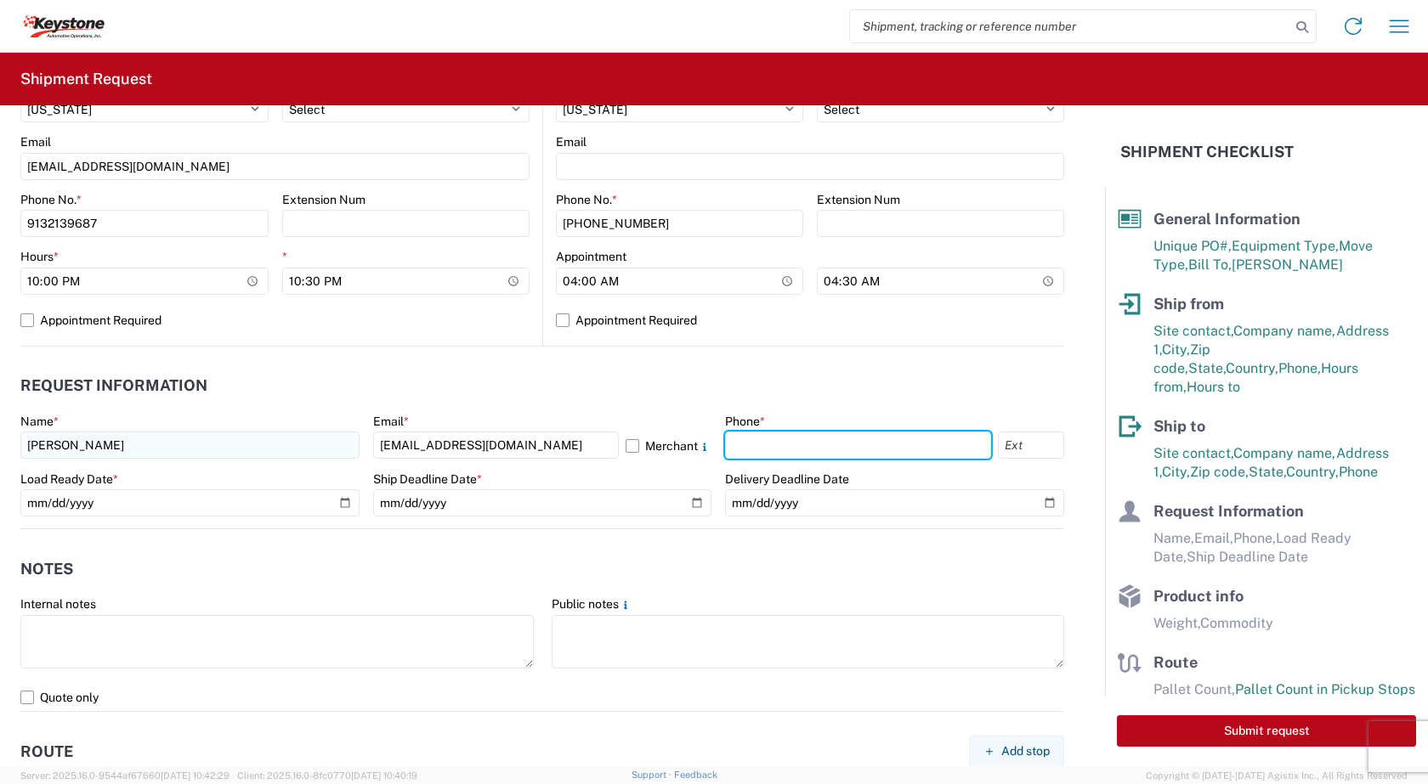
type input "9132139687"
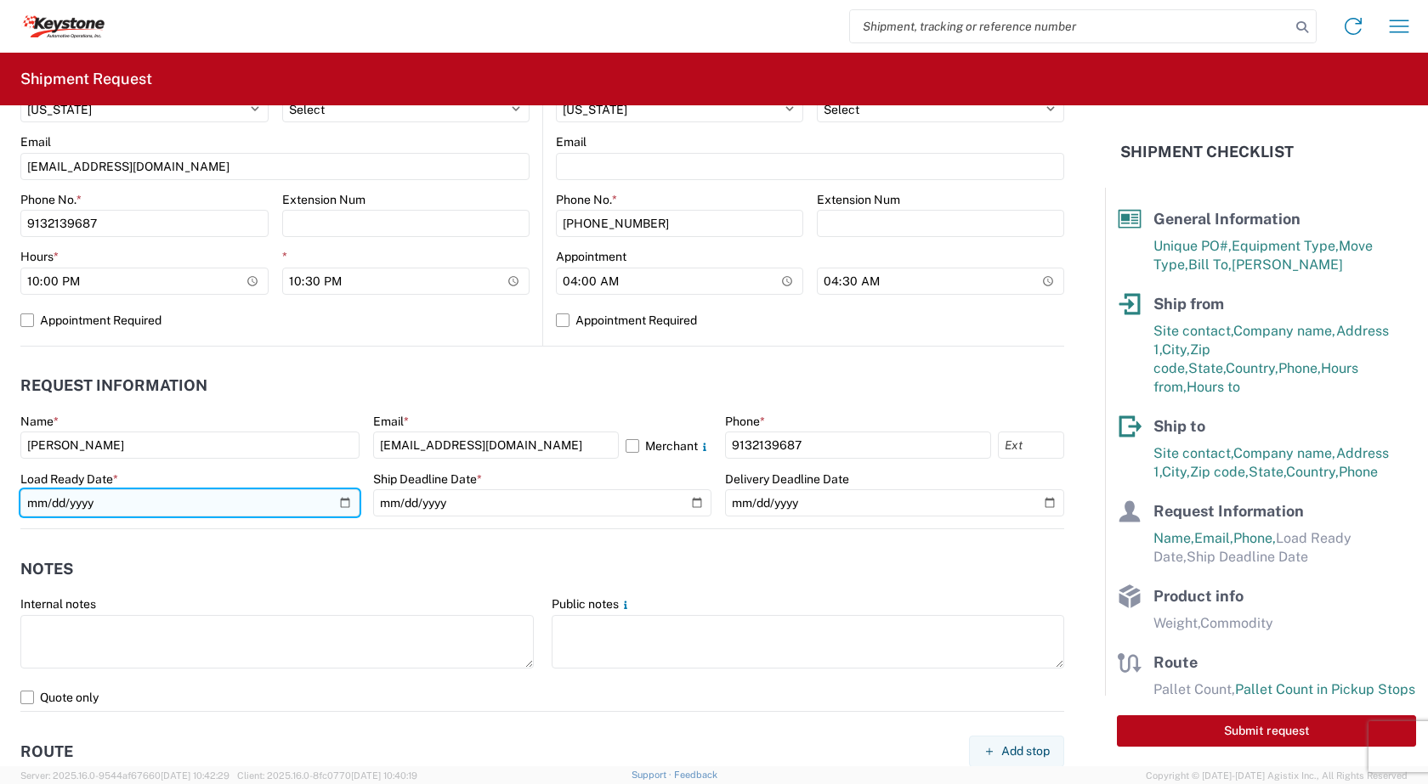
click at [342, 504] on input "date" at bounding box center [189, 503] width 339 height 27
type input "[DATE]"
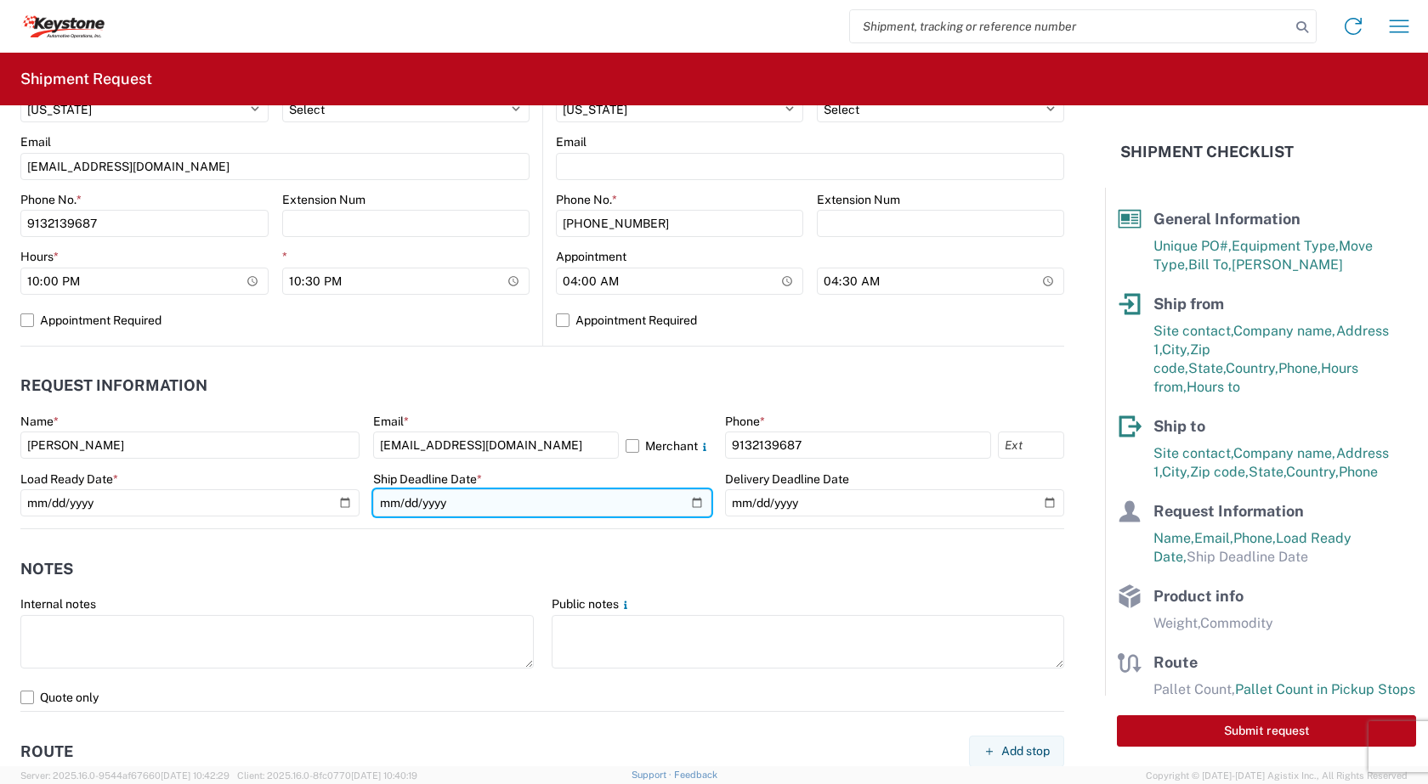
click at [690, 502] on input "date" at bounding box center [542, 503] width 339 height 27
type input "[DATE]"
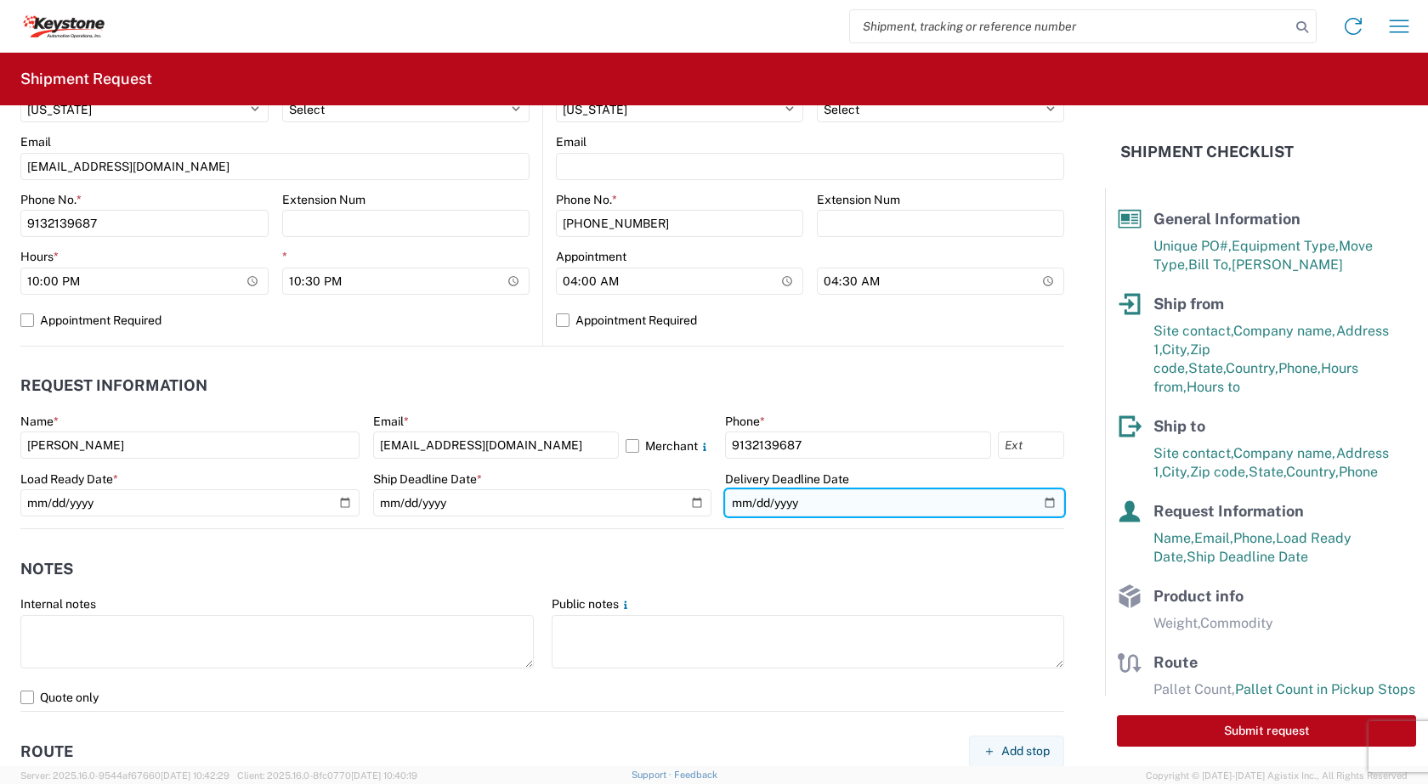
click at [1038, 503] on input "date" at bounding box center [894, 503] width 339 height 27
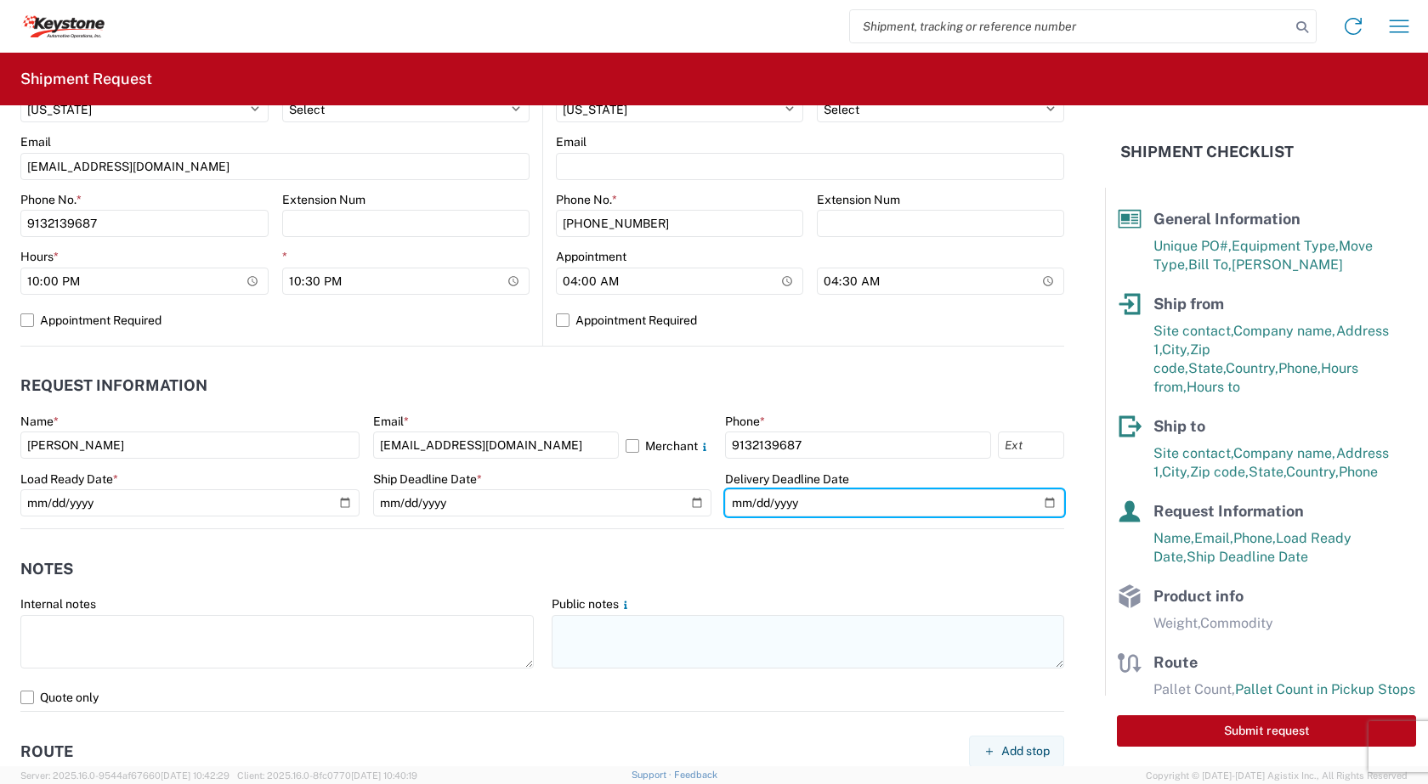
type input "[DATE]"
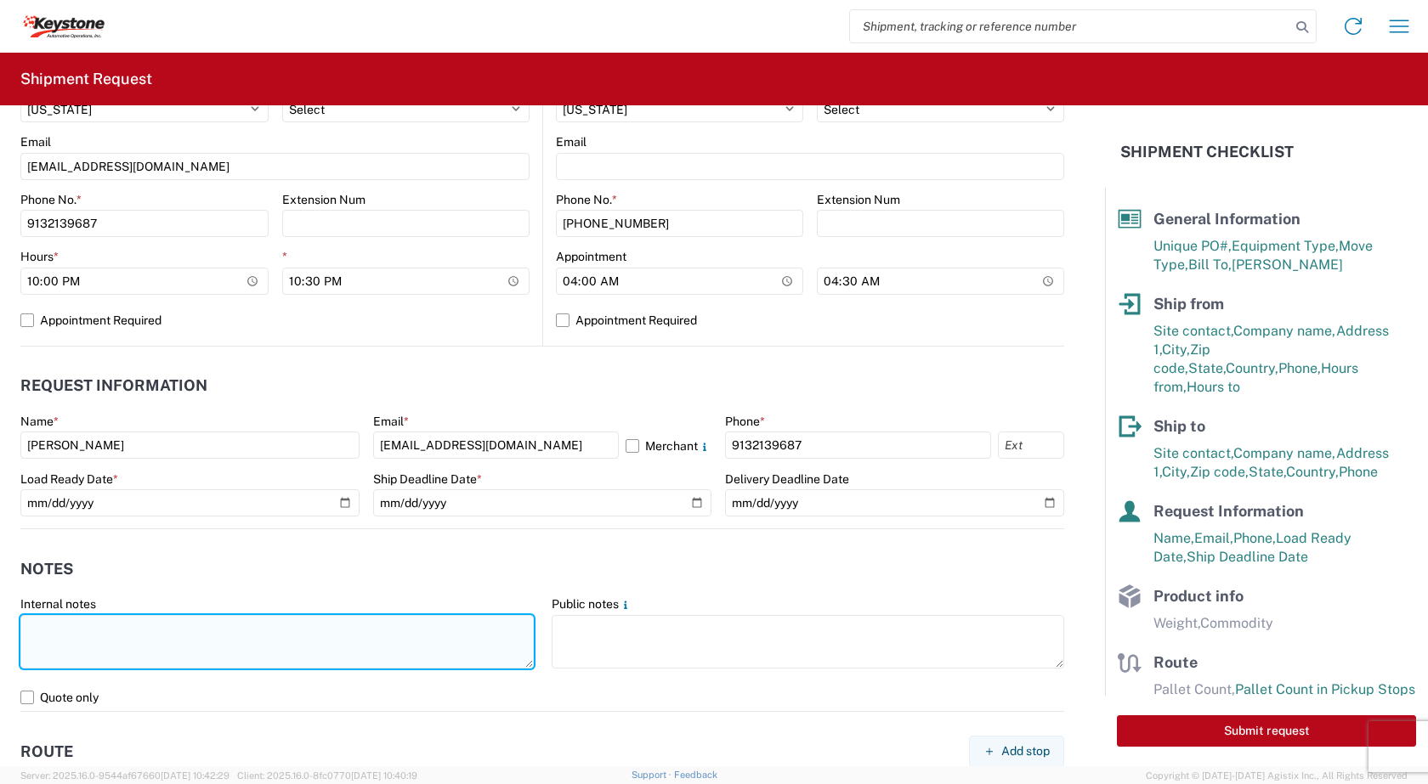
click at [67, 626] on textarea at bounding box center [276, 642] width 513 height 54
type textarea "R@L is doing this load to [GEOGRAPHIC_DATA], [GEOGRAPHIC_DATA] on [DATE]"
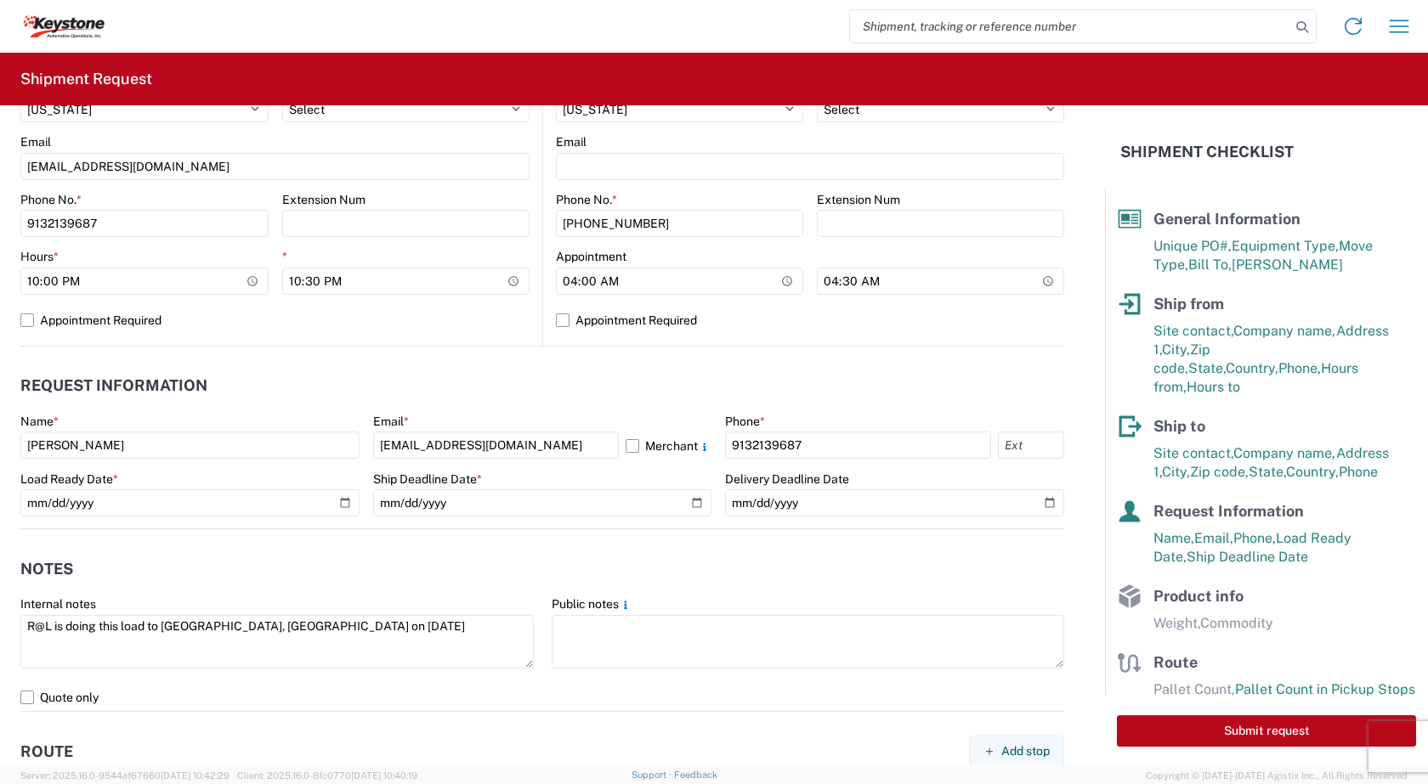
click at [531, 619] on agx-form-control-wrapper-v2 "Internal notes R@L is doing this load to [GEOGRAPHIC_DATA], [GEOGRAPHIC_DATA] o…" at bounding box center [277, 641] width 531 height 88
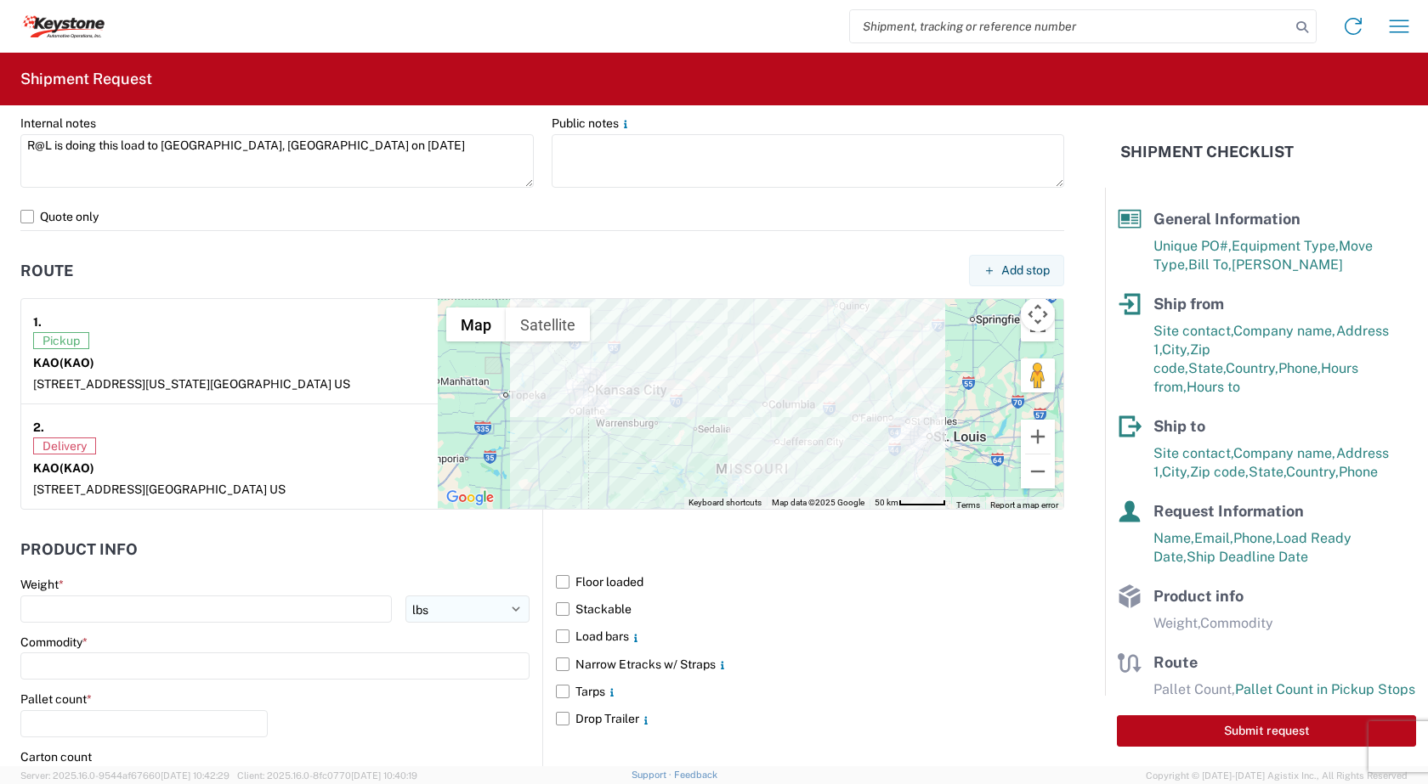
scroll to position [1190, 0]
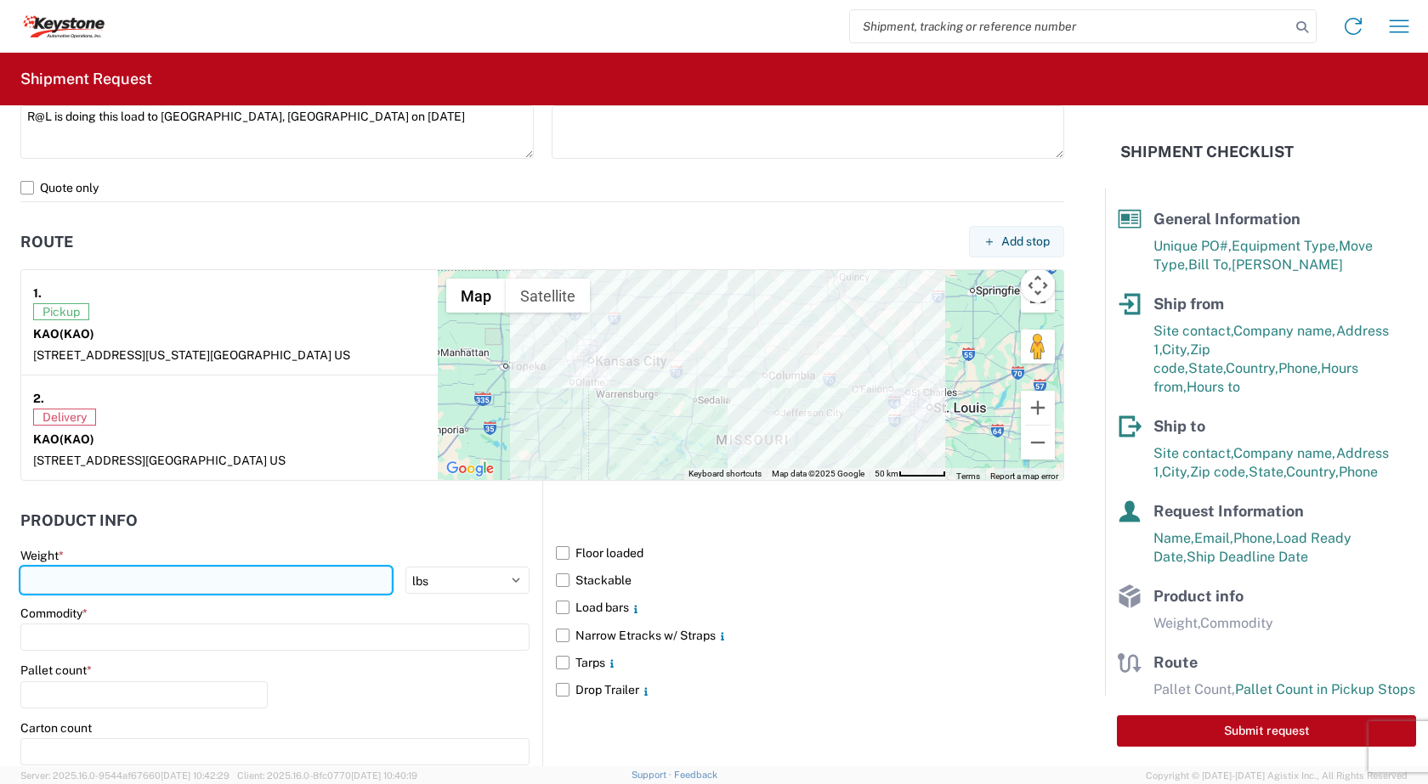
click at [41, 582] on input "number" at bounding box center [205, 580] width 371 height 27
type input "10000"
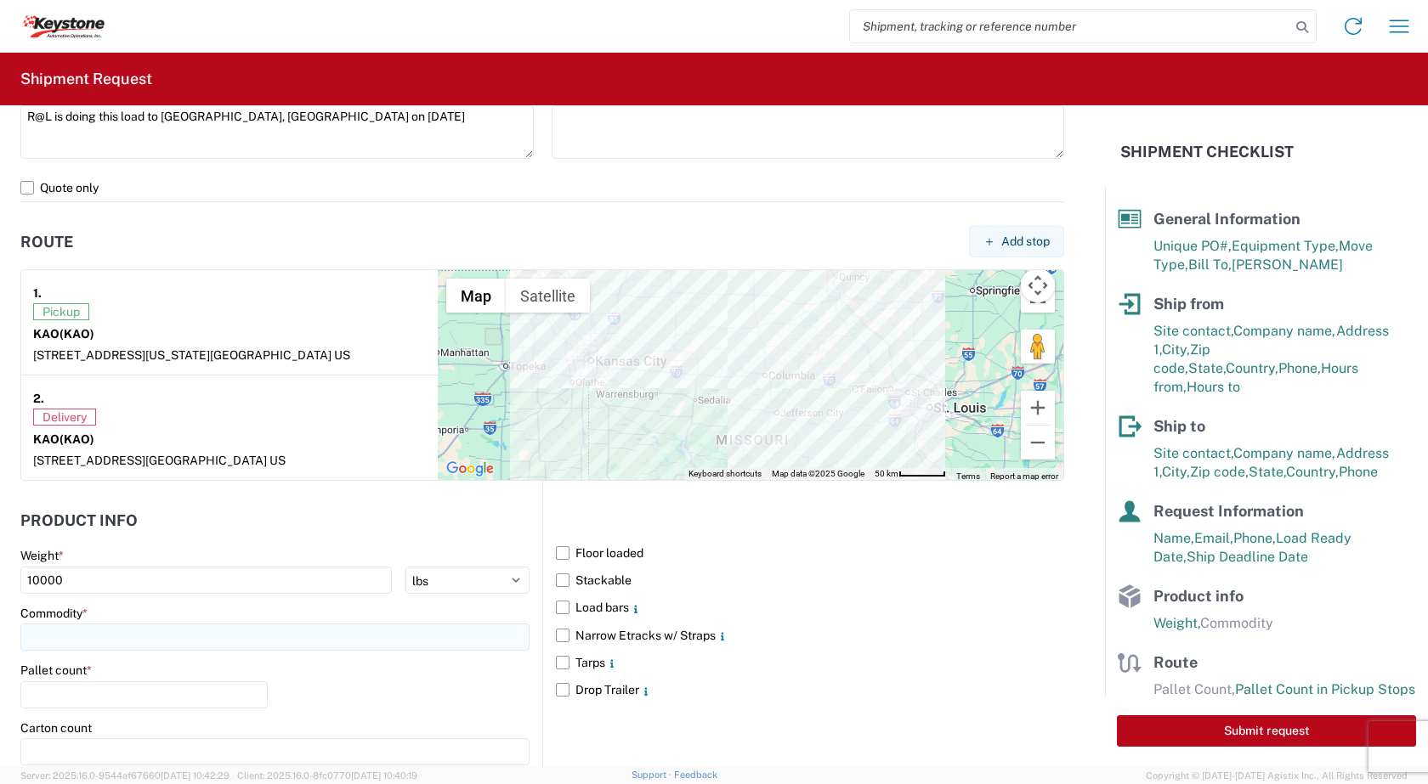
click at [79, 637] on input at bounding box center [274, 637] width 509 height 27
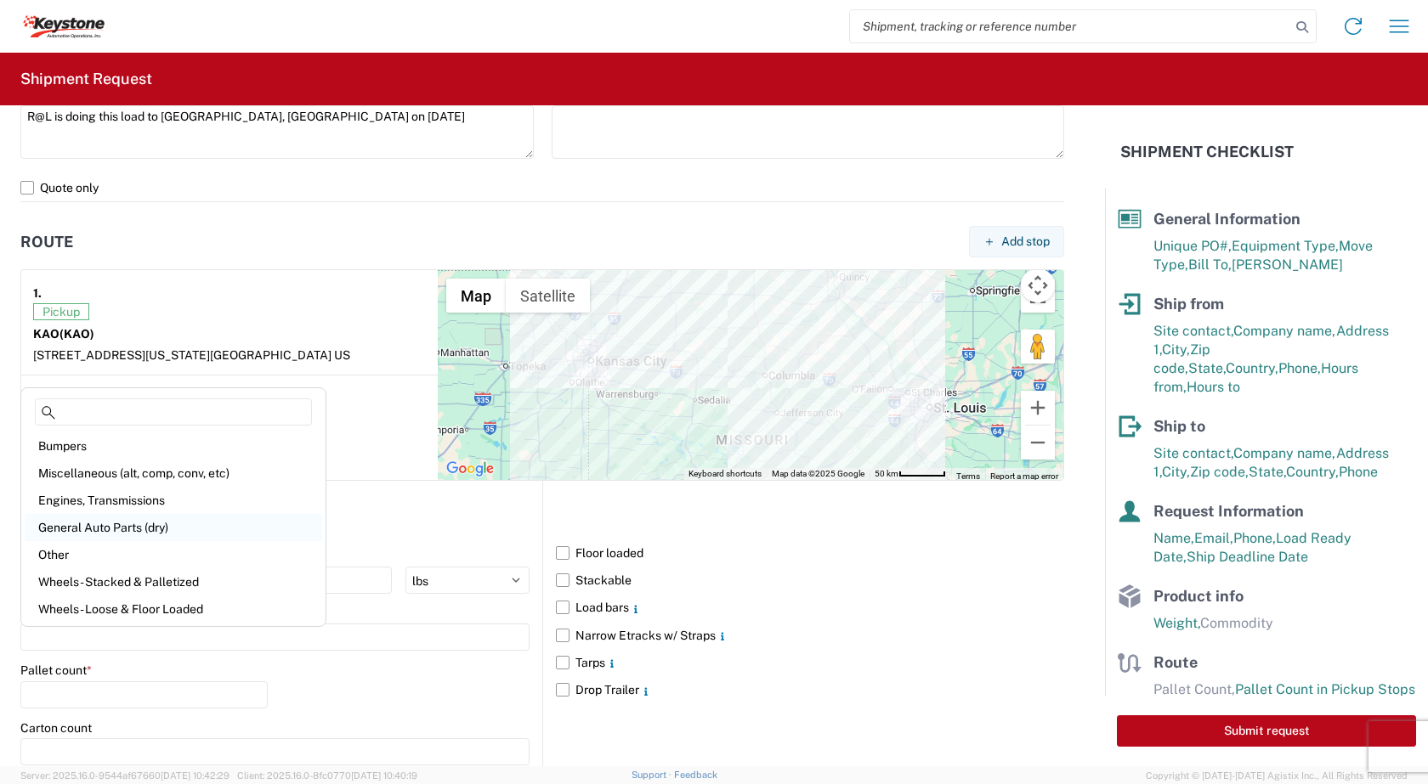
click at [94, 526] on div "General Auto Parts (dry)" at bounding box center [173, 527] width 297 height 27
type input "General Auto Parts (dry)"
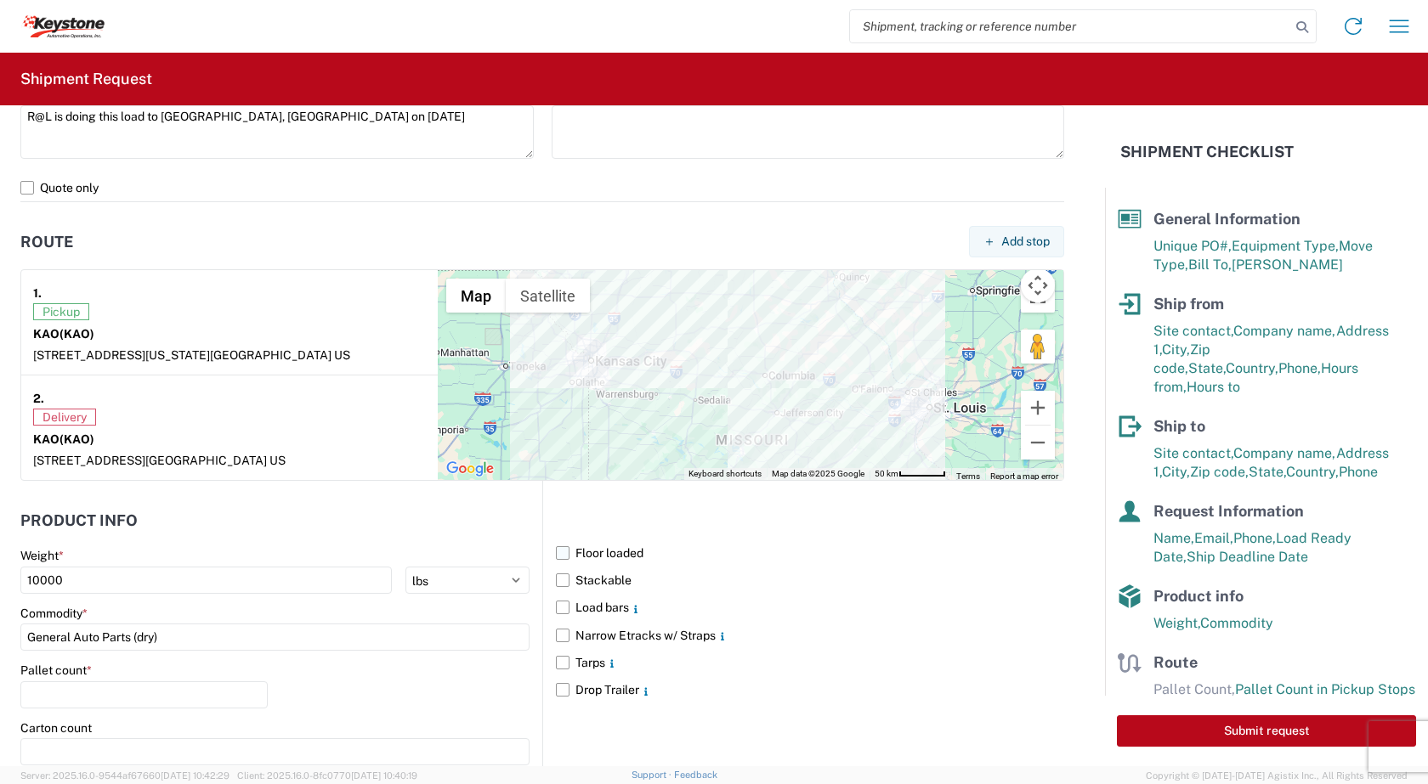
click at [558, 553] on label "Floor loaded" at bounding box center [810, 553] width 508 height 27
click at [0, 0] on input "Floor loaded" at bounding box center [0, 0] width 0 height 0
click at [48, 699] on input "number" at bounding box center [143, 695] width 247 height 27
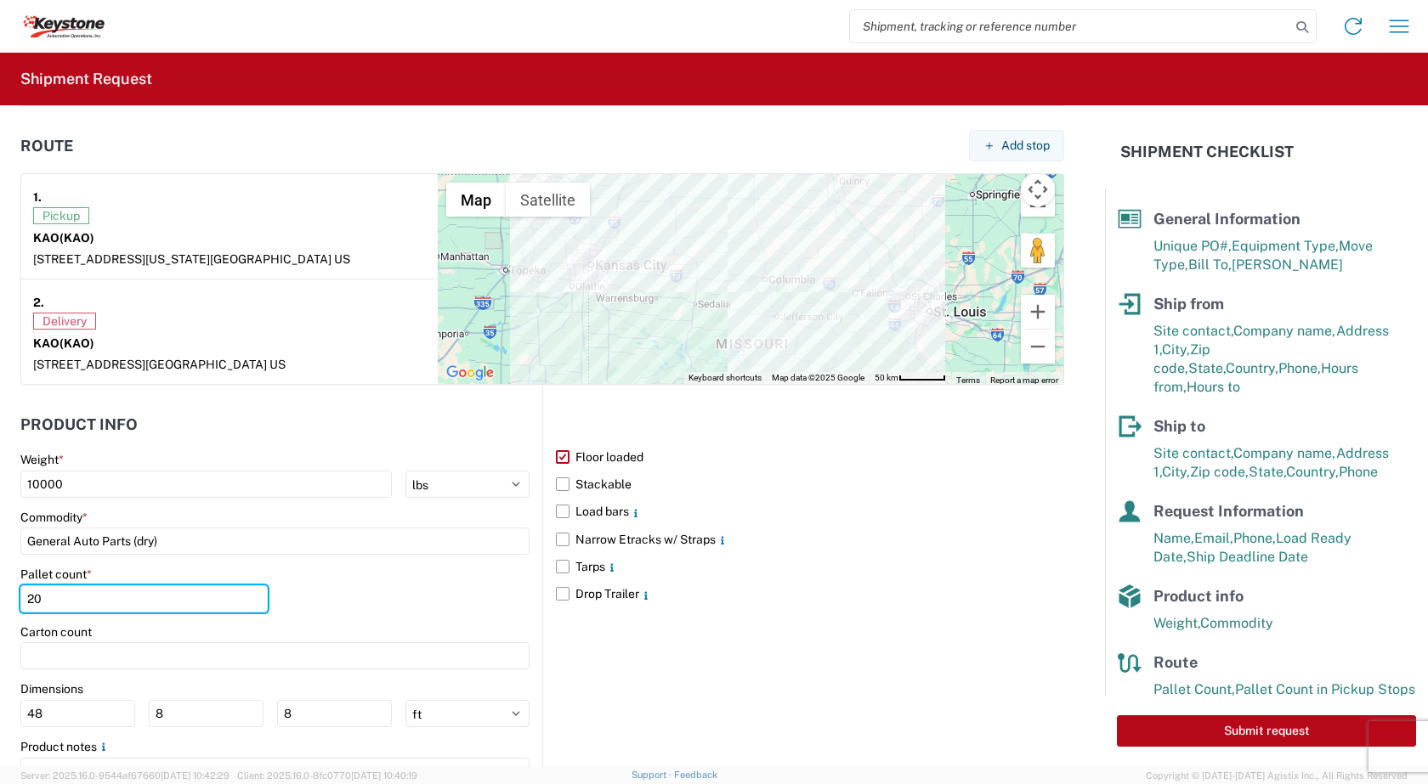
scroll to position [1208, 0]
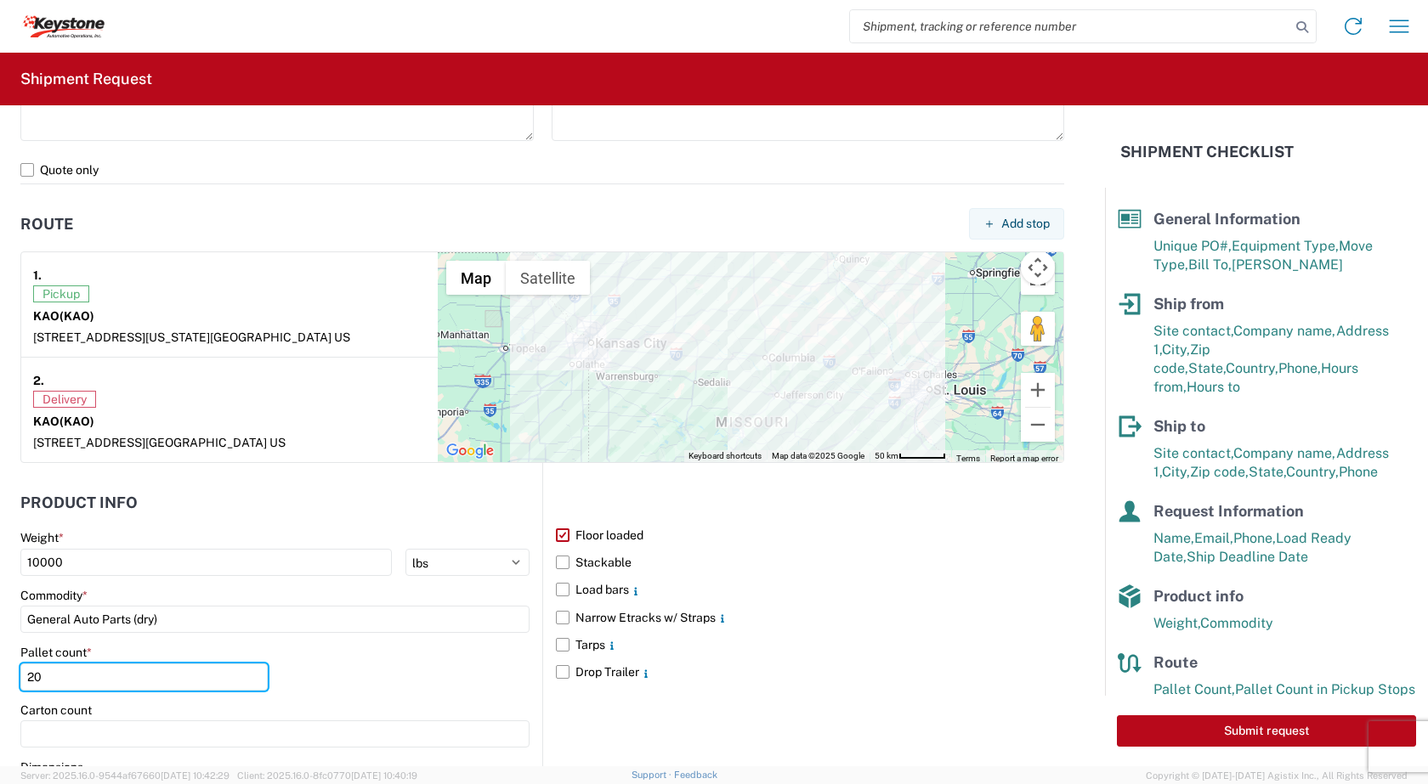
type input "20"
click at [531, 635] on main "Weight * 10000 kgs lbs Commodity * General Auto Parts (dry) Pallet count * 20 C…" at bounding box center [281, 717] width 522 height 374
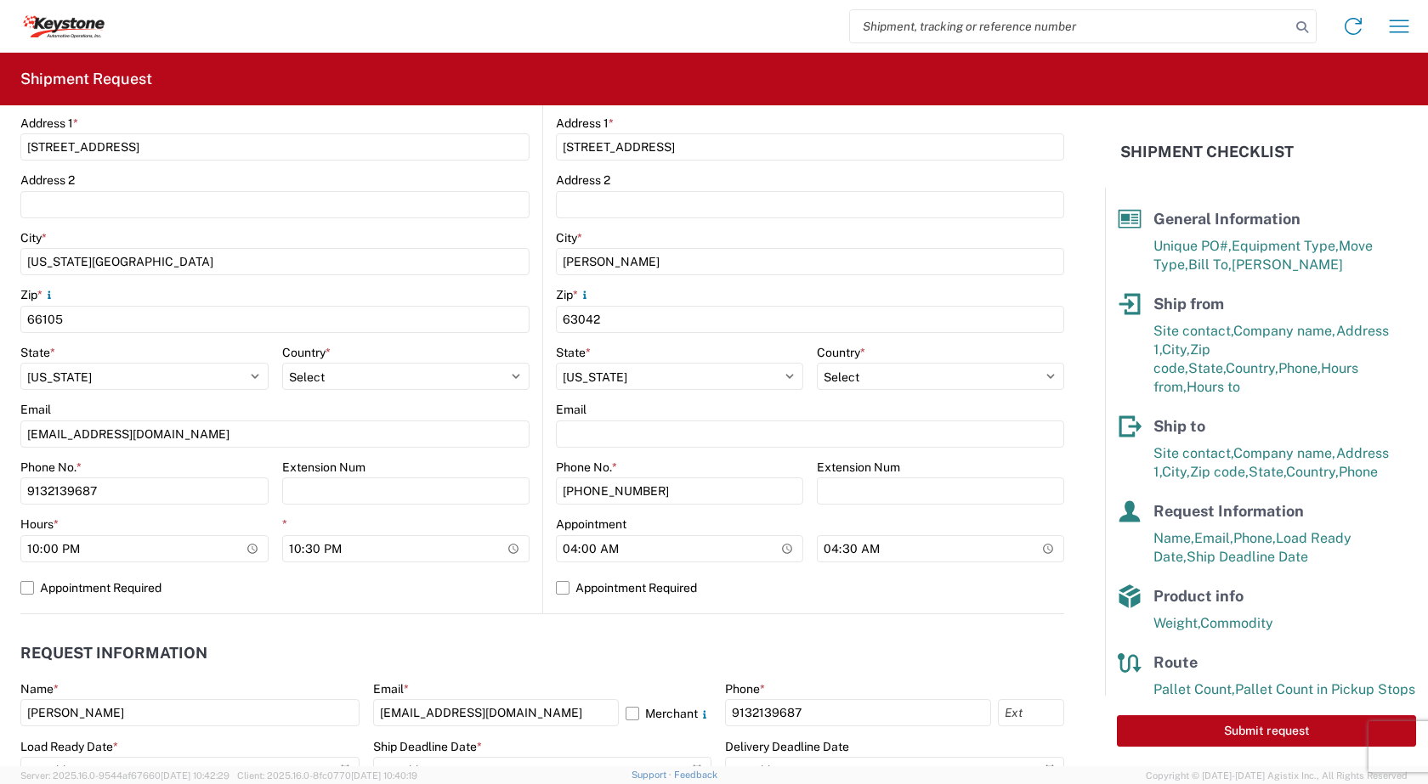
scroll to position [358, 0]
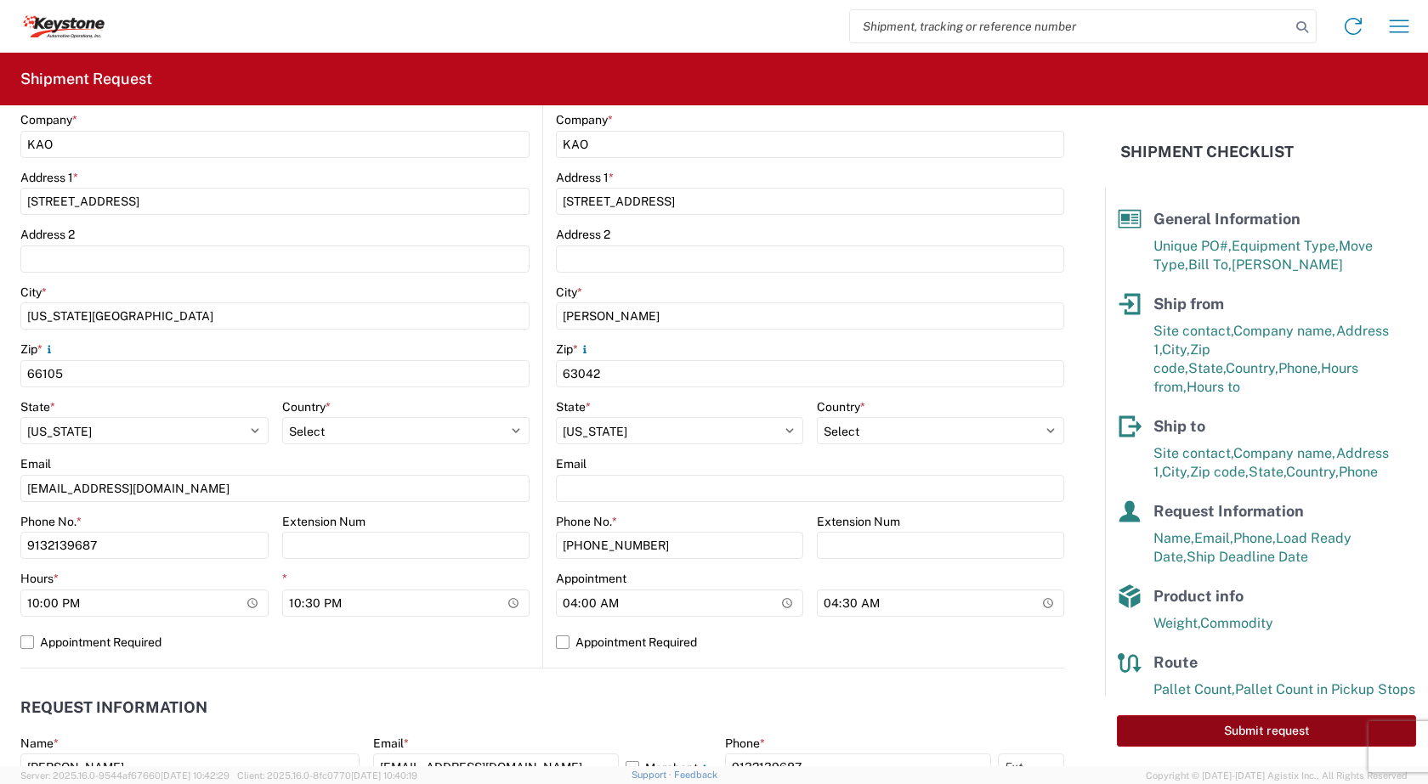
click at [1254, 734] on button "Submit request" at bounding box center [1266, 731] width 299 height 31
select select "KS"
select select "US"
